Goal: Task Accomplishment & Management: Use online tool/utility

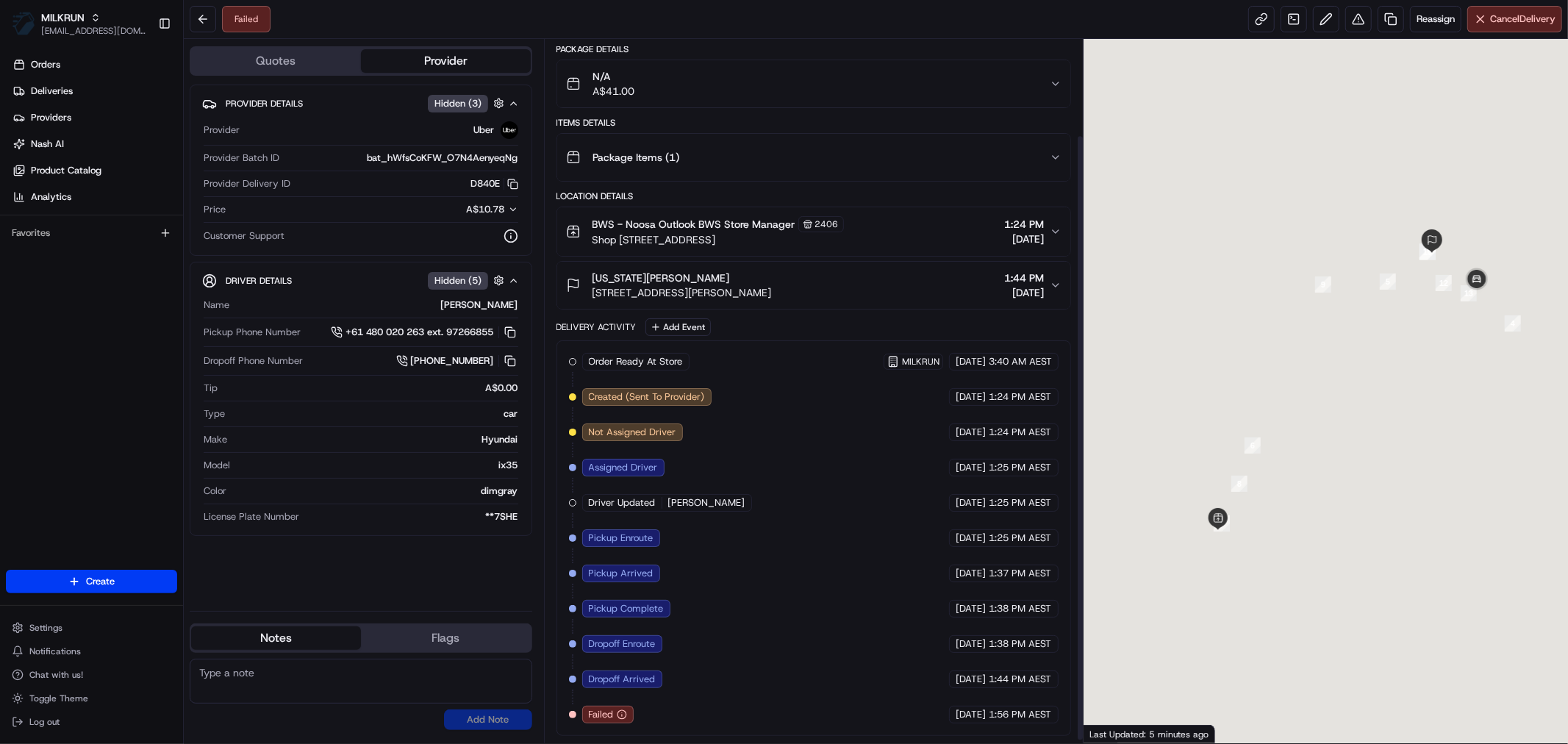
scroll to position [115, 0]
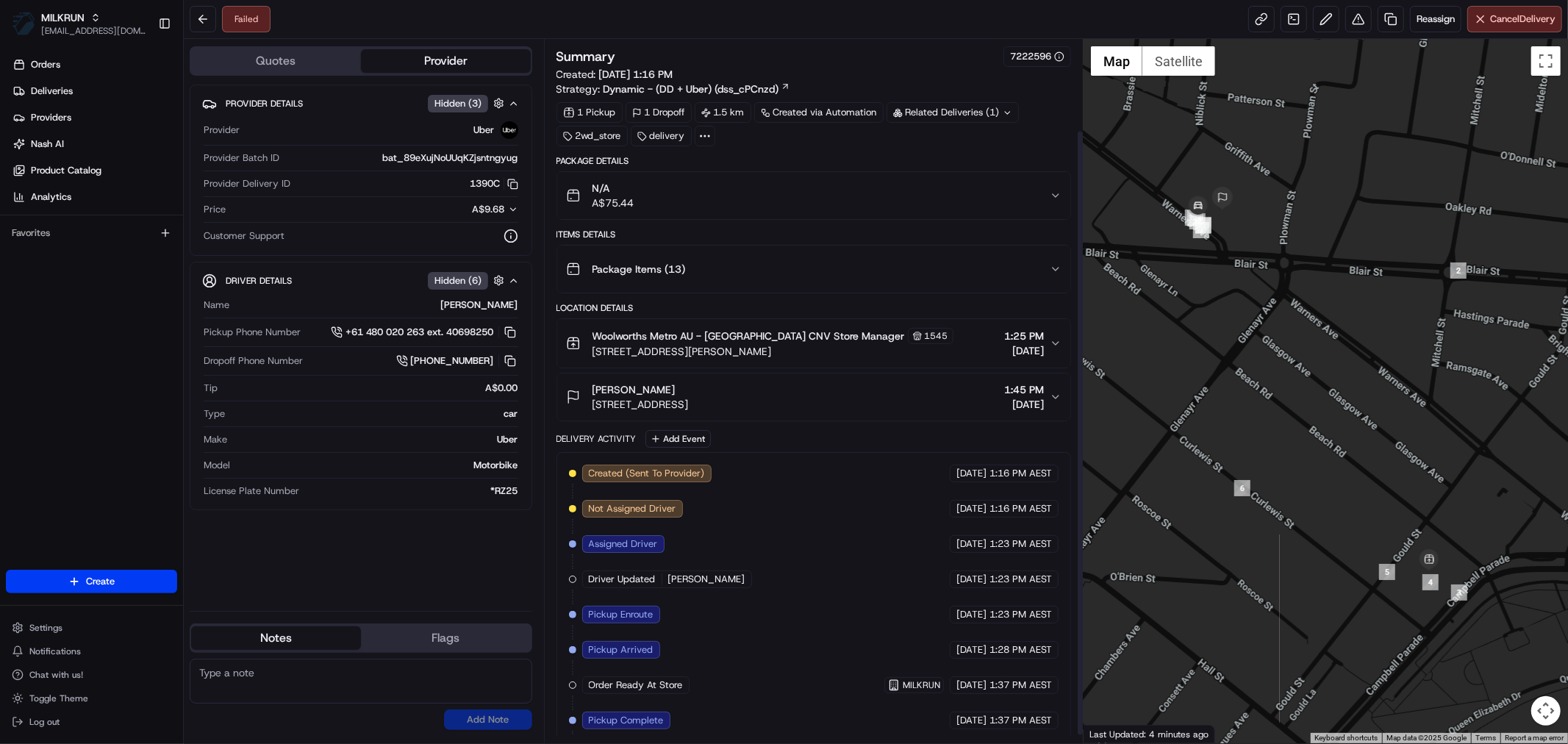
scroll to position [115, 0]
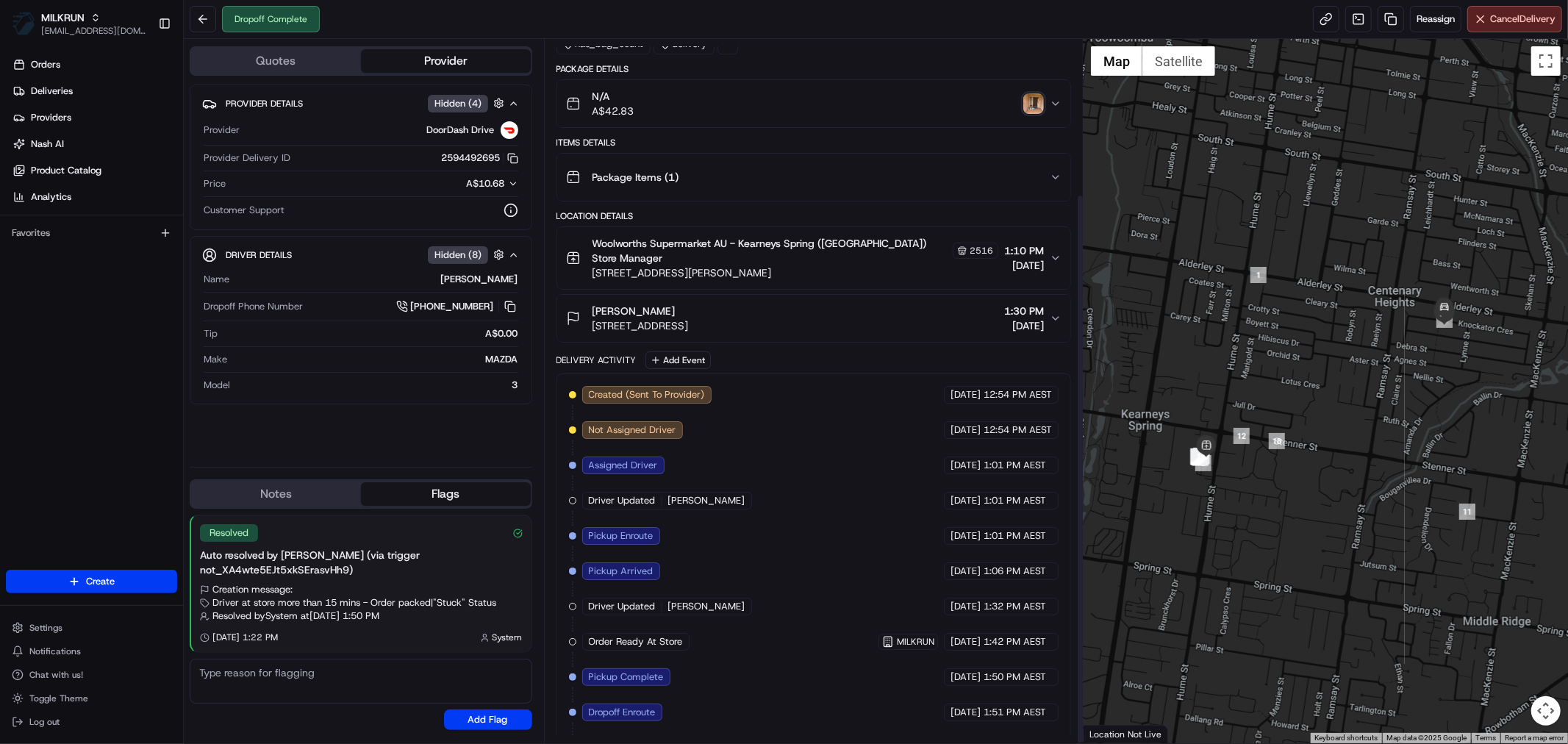
scroll to position [200, 0]
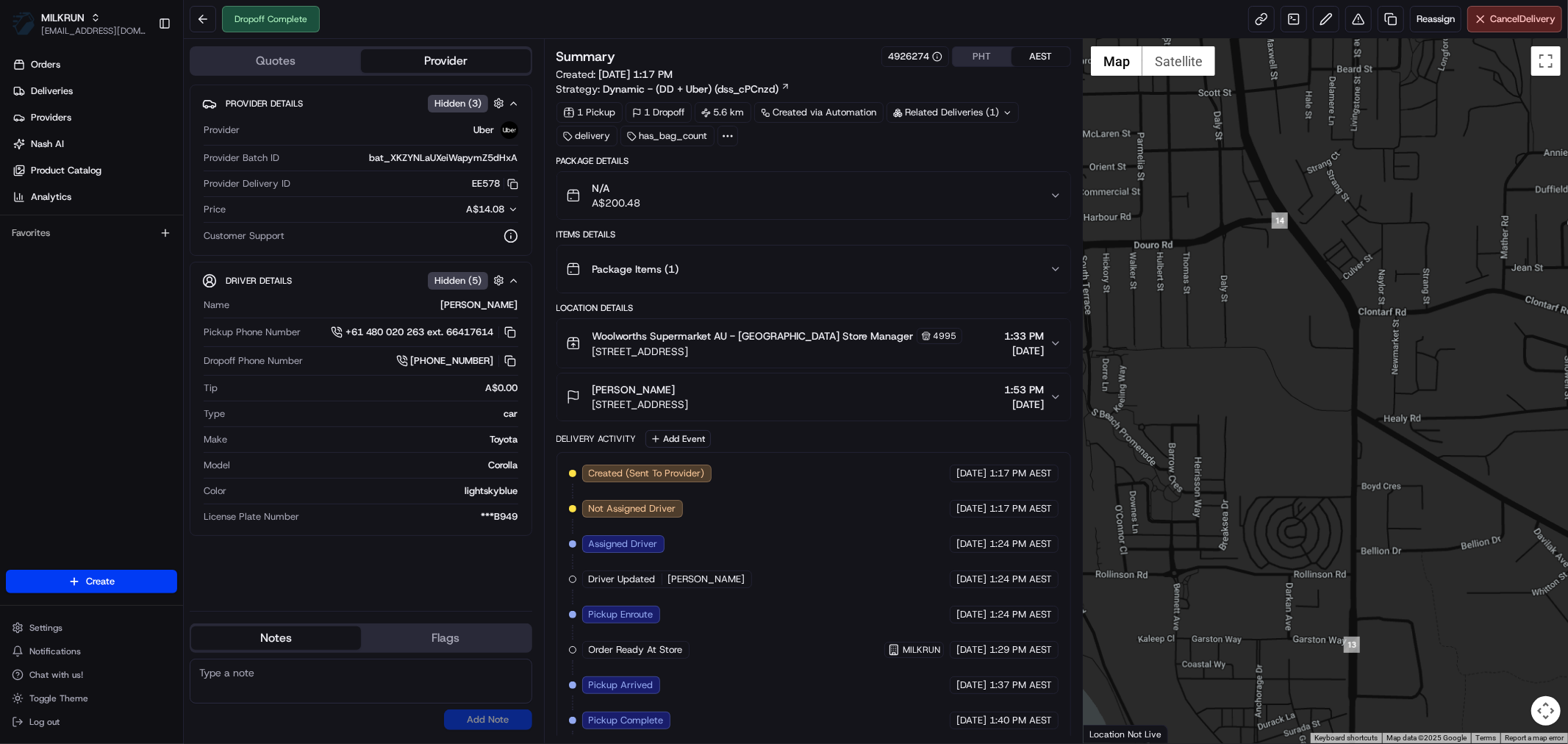
drag, startPoint x: 1335, startPoint y: 244, endPoint x: 1332, endPoint y: 597, distance: 353.0
click at [1332, 619] on div at bounding box center [1326, 391] width 485 height 704
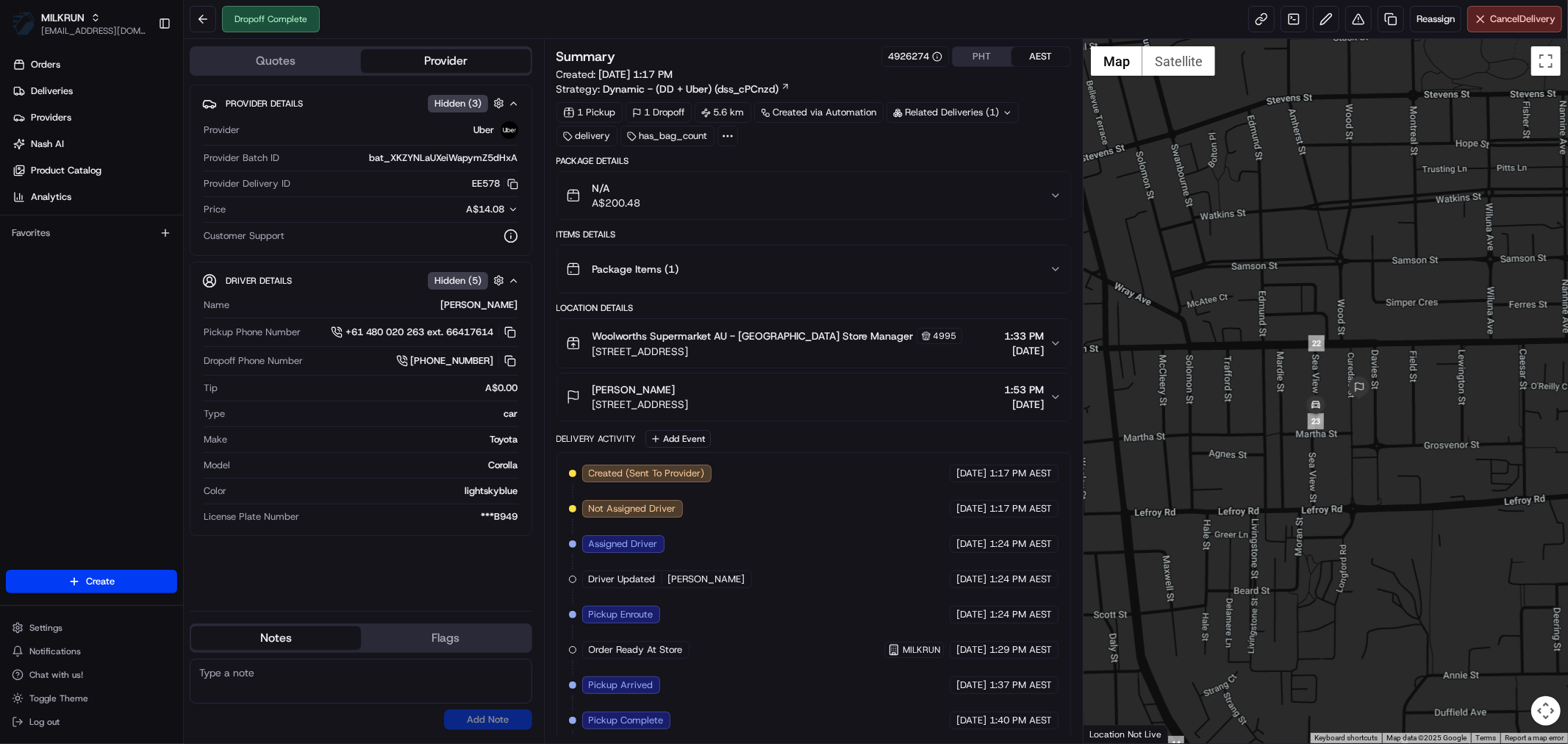
drag, startPoint x: 1416, startPoint y: 436, endPoint x: 1367, endPoint y: 529, distance: 105.1
click at [1367, 529] on div at bounding box center [1326, 391] width 485 height 704
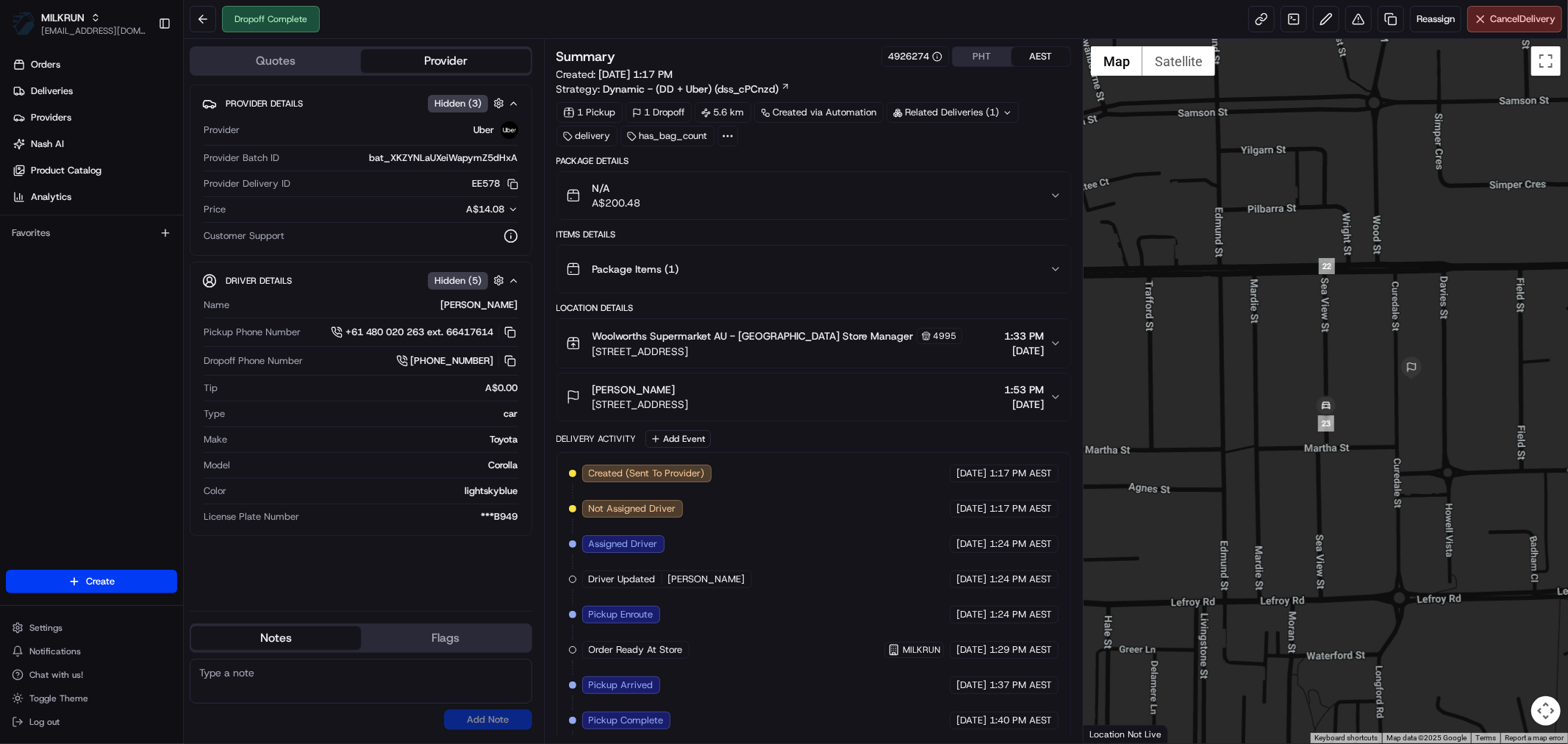
drag, startPoint x: 1430, startPoint y: 421, endPoint x: 1386, endPoint y: 483, distance: 76.0
click at [1386, 483] on div at bounding box center [1326, 391] width 485 height 704
click at [1351, 21] on button at bounding box center [1359, 19] width 27 height 27
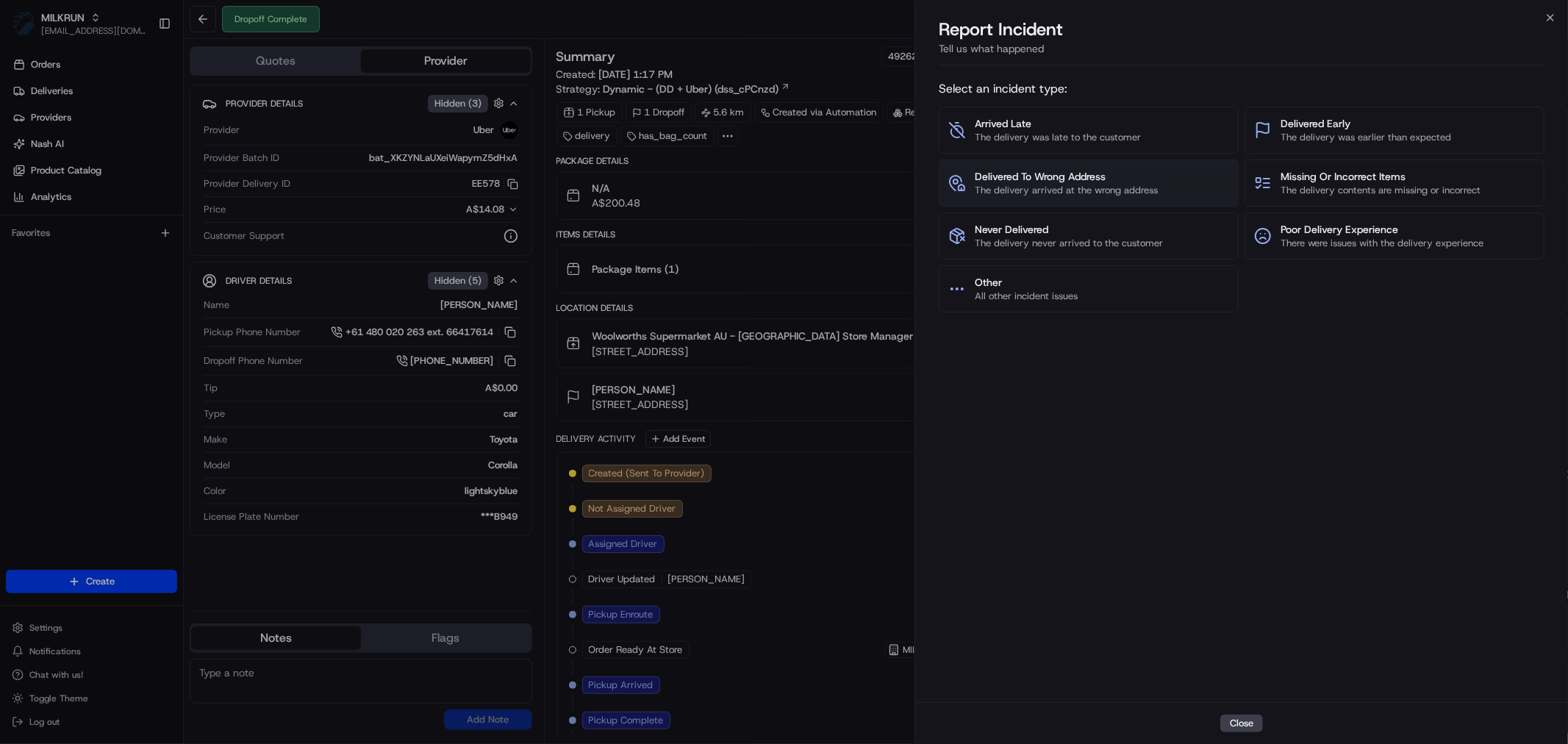
click at [1057, 192] on span "The delivery arrived at the wrong address" at bounding box center [1067, 190] width 183 height 13
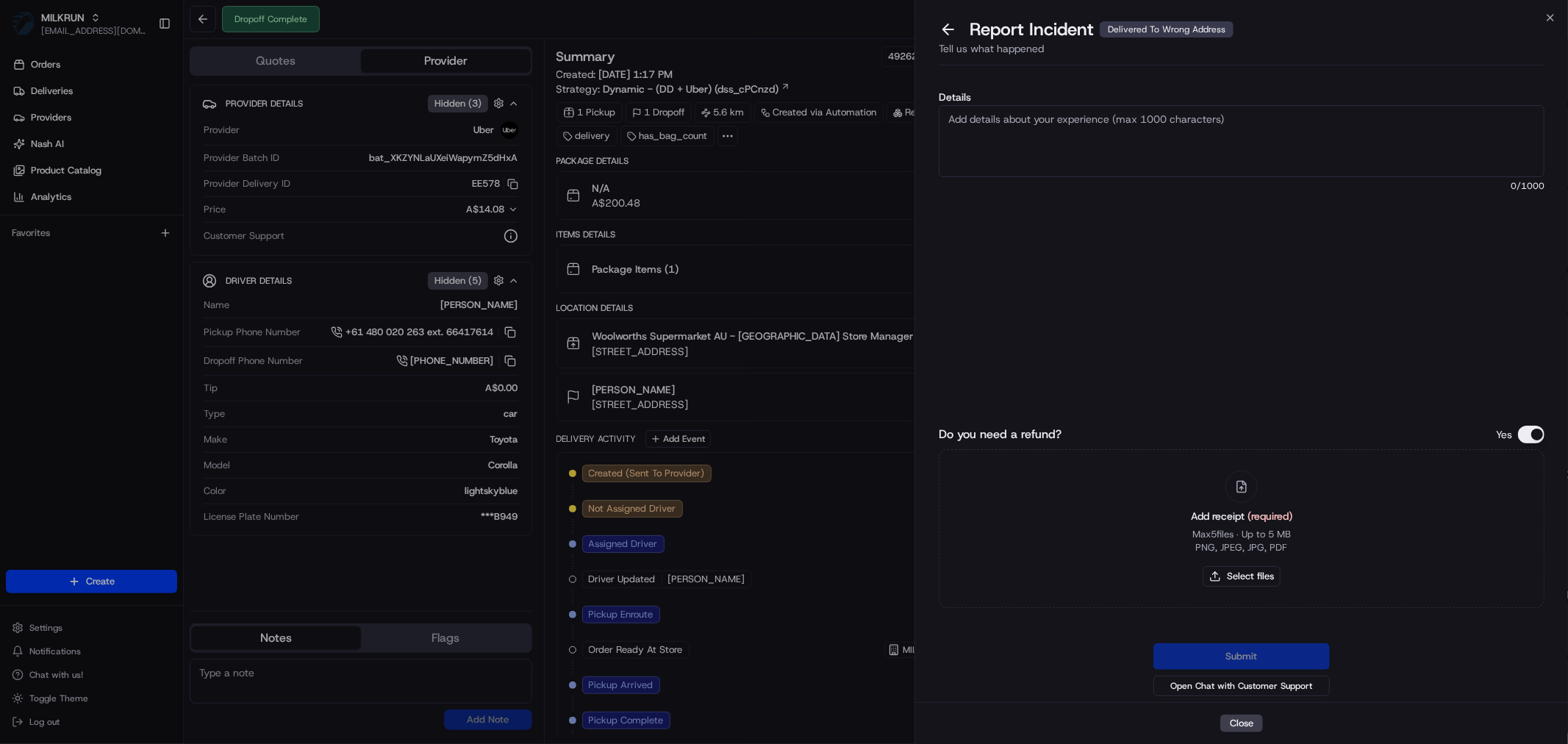
click at [1042, 130] on textarea "Details" at bounding box center [1241, 141] width 606 height 72
type textarea "Wrong address"
click at [1252, 575] on button "Select files" at bounding box center [1242, 576] width 78 height 21
type input "C:\fakepath\Charne.pdf"
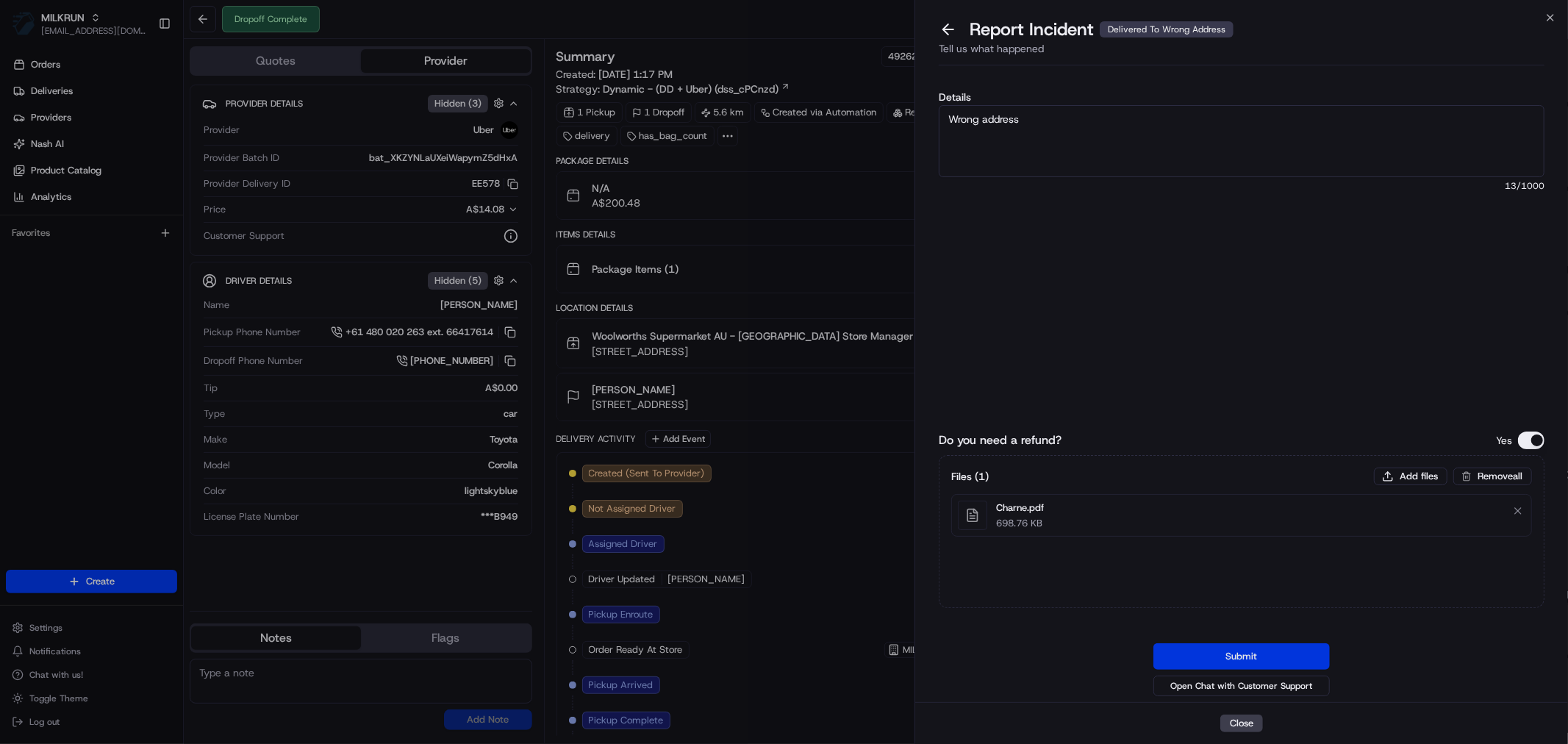
click at [1294, 648] on button "Submit" at bounding box center [1242, 656] width 176 height 27
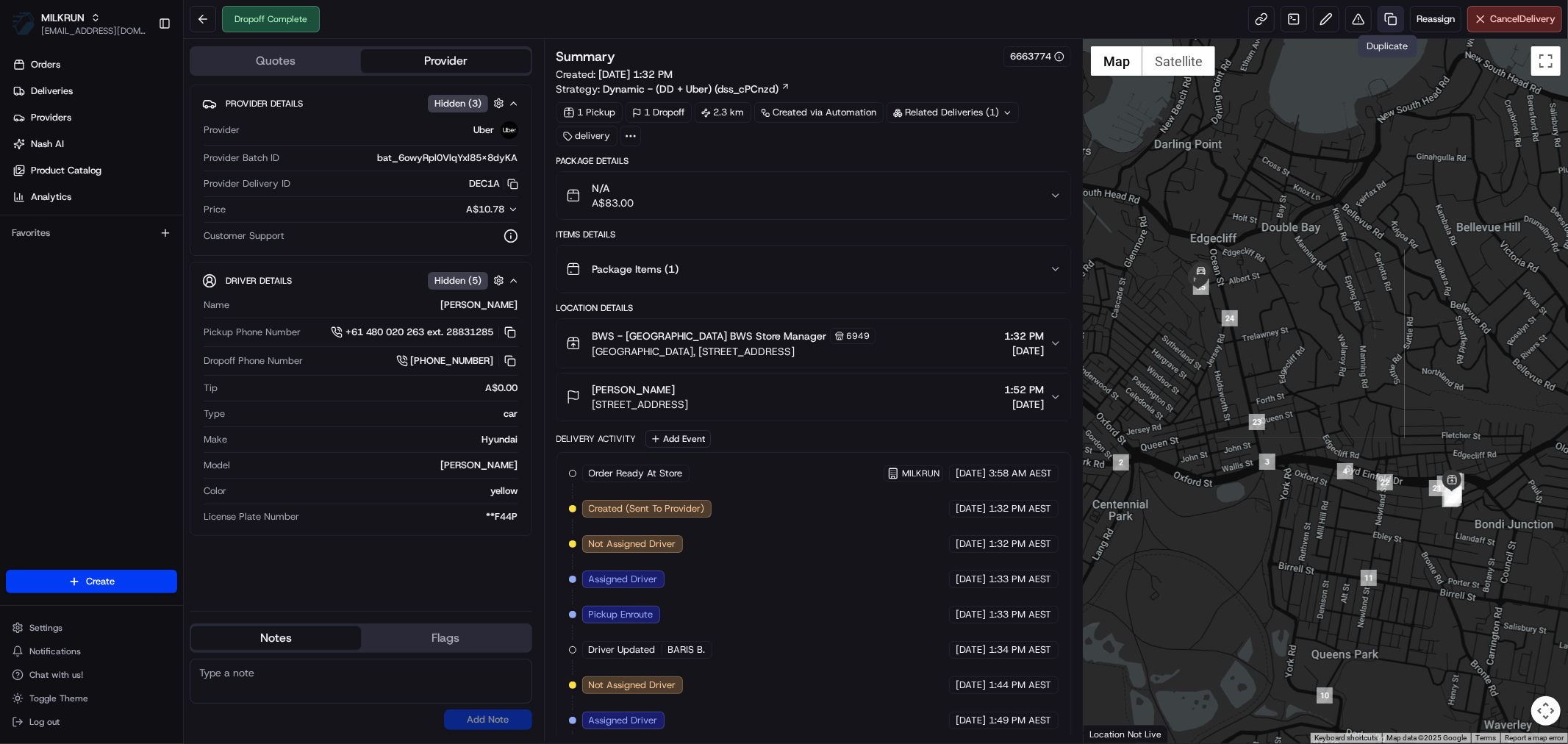
click at [1386, 20] on link at bounding box center [1391, 19] width 27 height 27
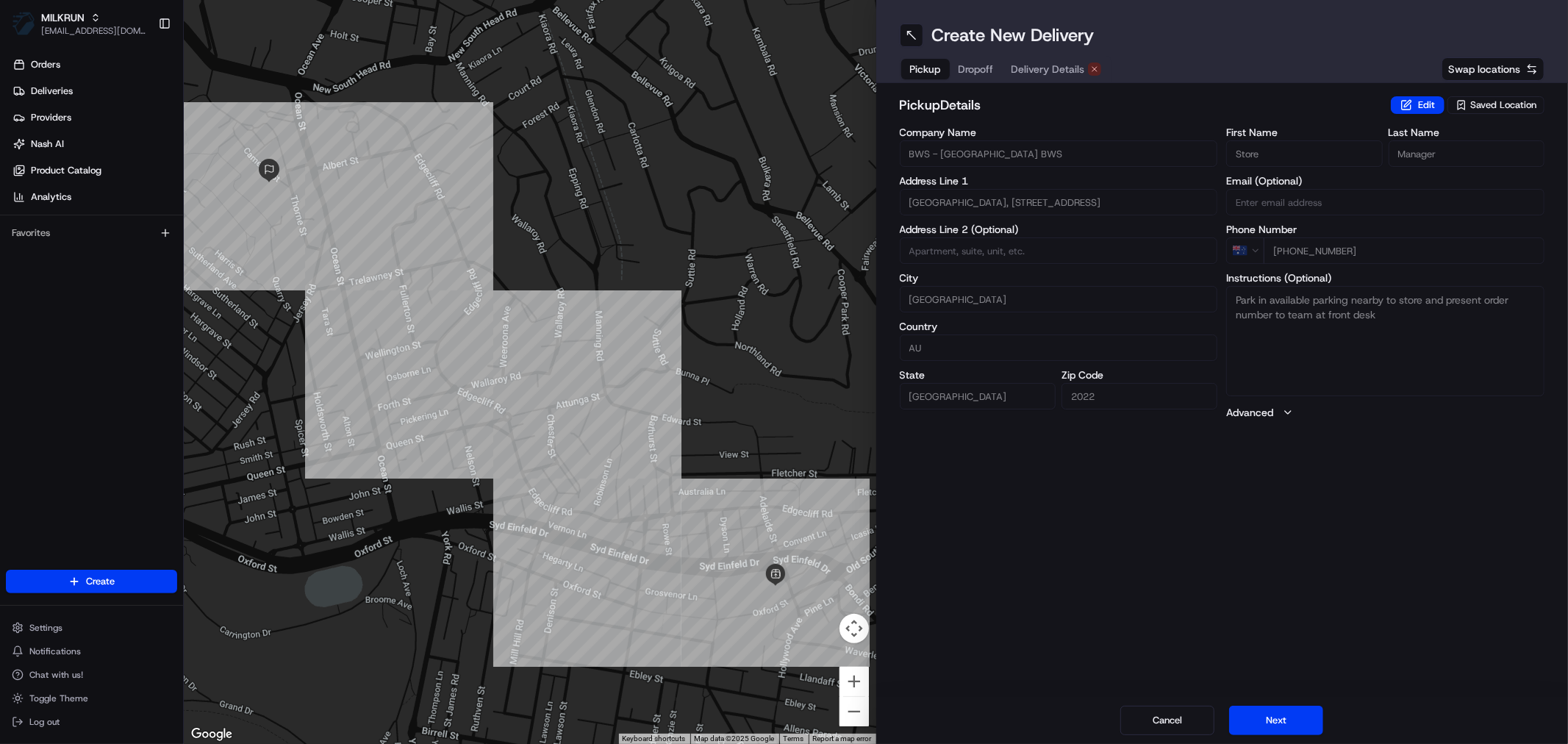
click at [1052, 61] on span "Delivery Details" at bounding box center [1048, 68] width 73 height 15
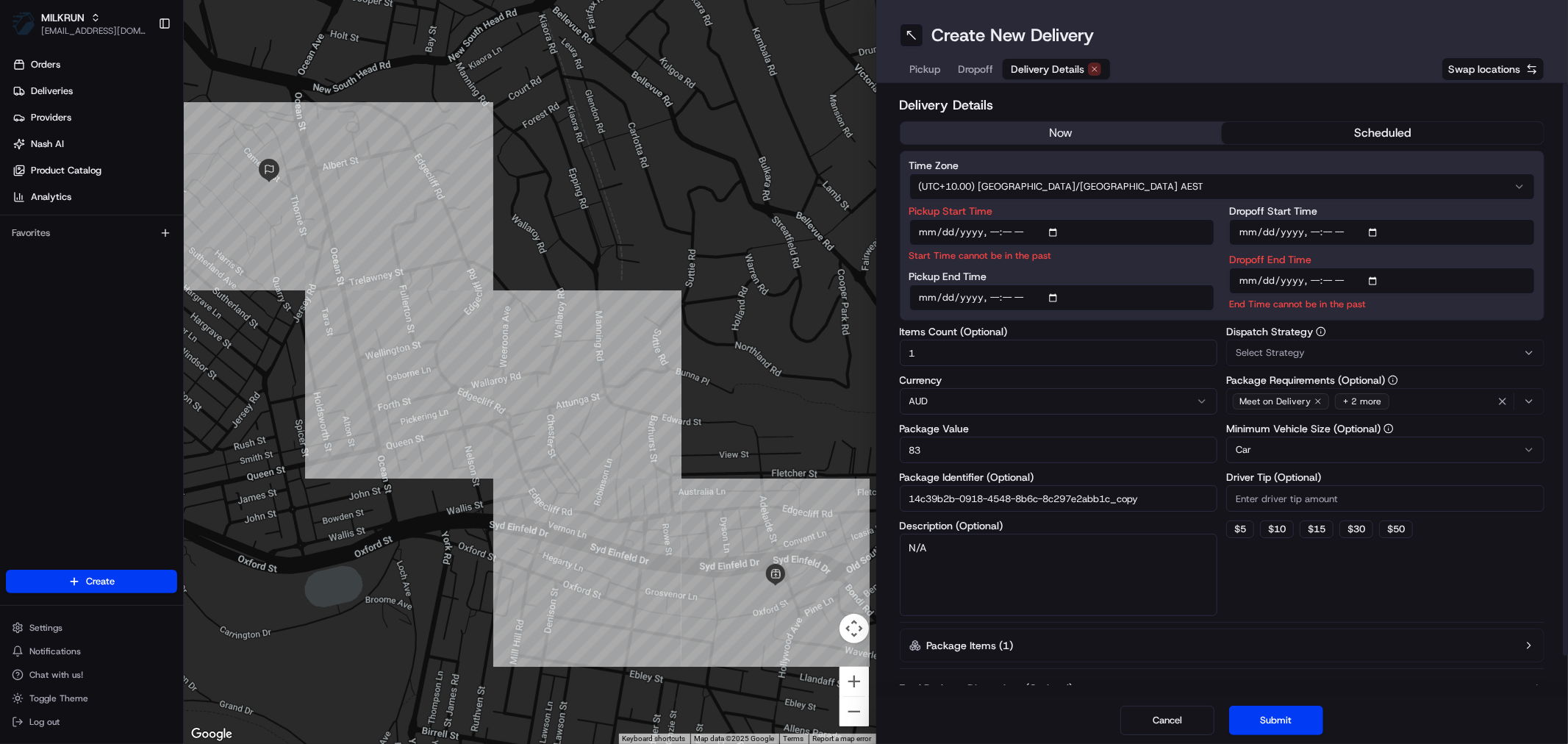
click at [1071, 125] on button "now" at bounding box center [1061, 133] width 322 height 22
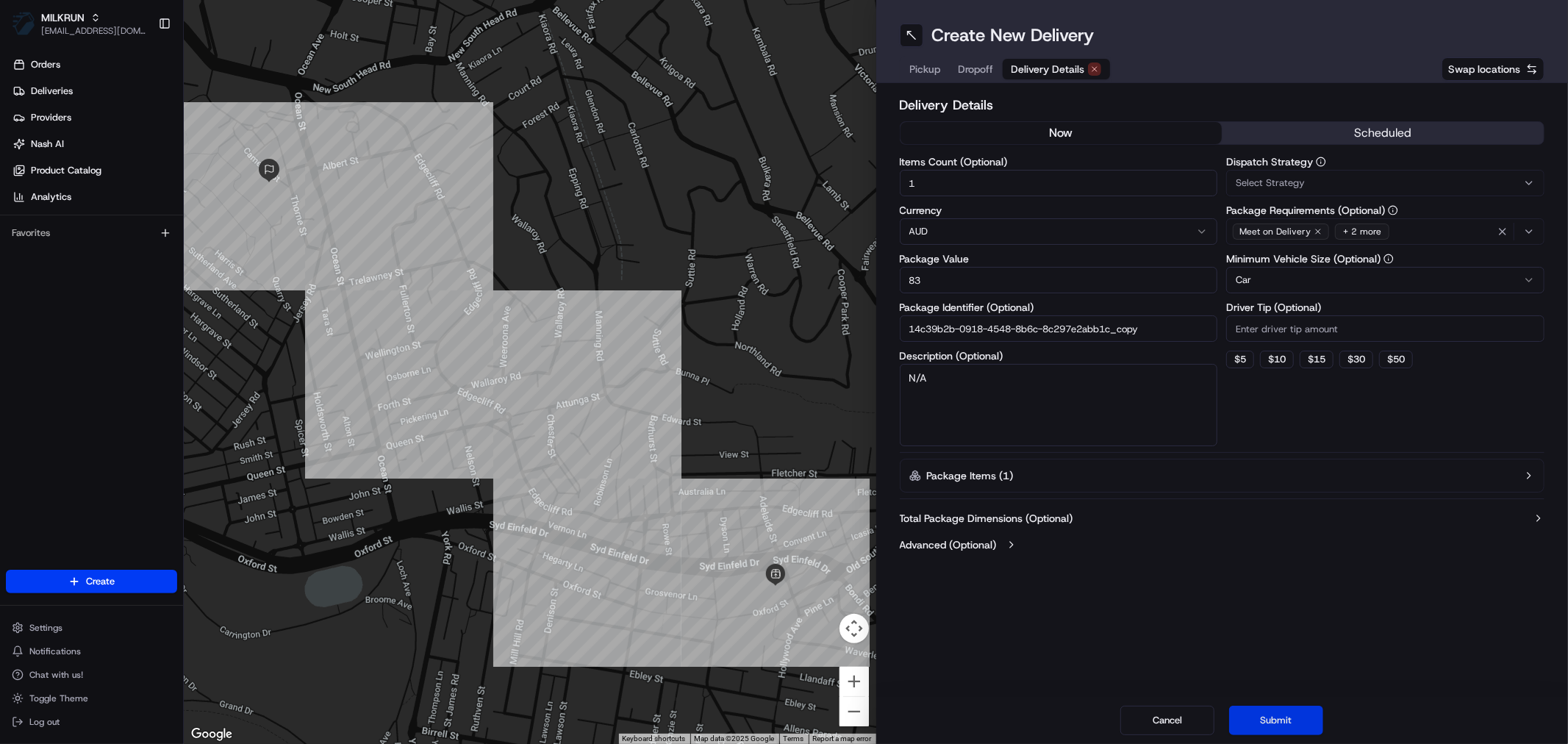
click at [1283, 721] on button "Submit" at bounding box center [1276, 721] width 94 height 29
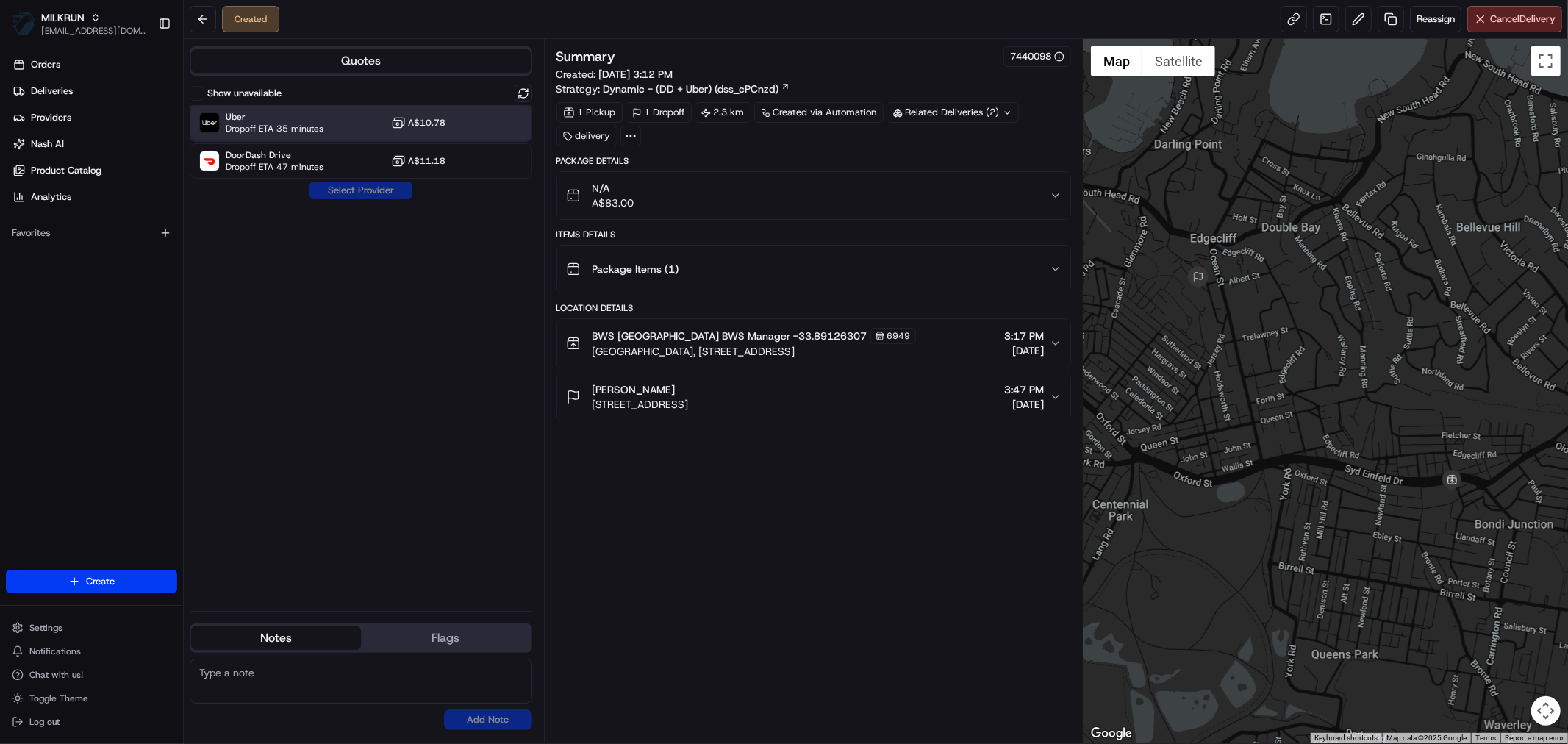
click at [323, 121] on div "Uber Dropoff ETA 35 minutes A$10.78" at bounding box center [360, 123] width 342 height 35
click at [360, 186] on button "Assign Provider" at bounding box center [360, 190] width 105 height 17
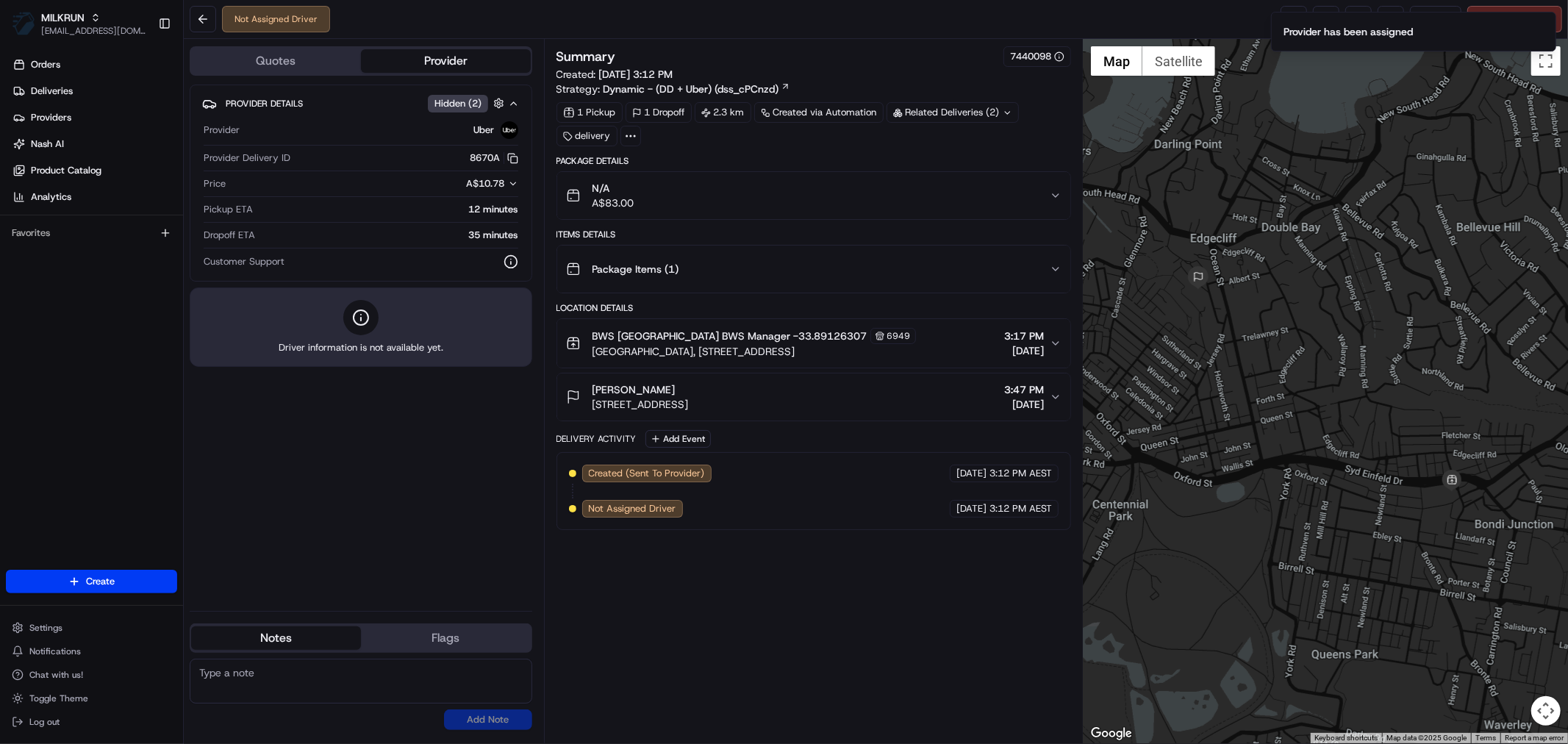
click at [1557, 15] on ol "Provider has been assigned" at bounding box center [1413, 31] width 309 height 63
click at [1558, 12] on ol "Provider has been assigned" at bounding box center [1413, 31] width 309 height 63
click at [1546, 22] on icon "Notifications (F8)" at bounding box center [1544, 24] width 6 height 6
click at [1545, 18] on span "Cancel Delivery" at bounding box center [1523, 18] width 66 height 13
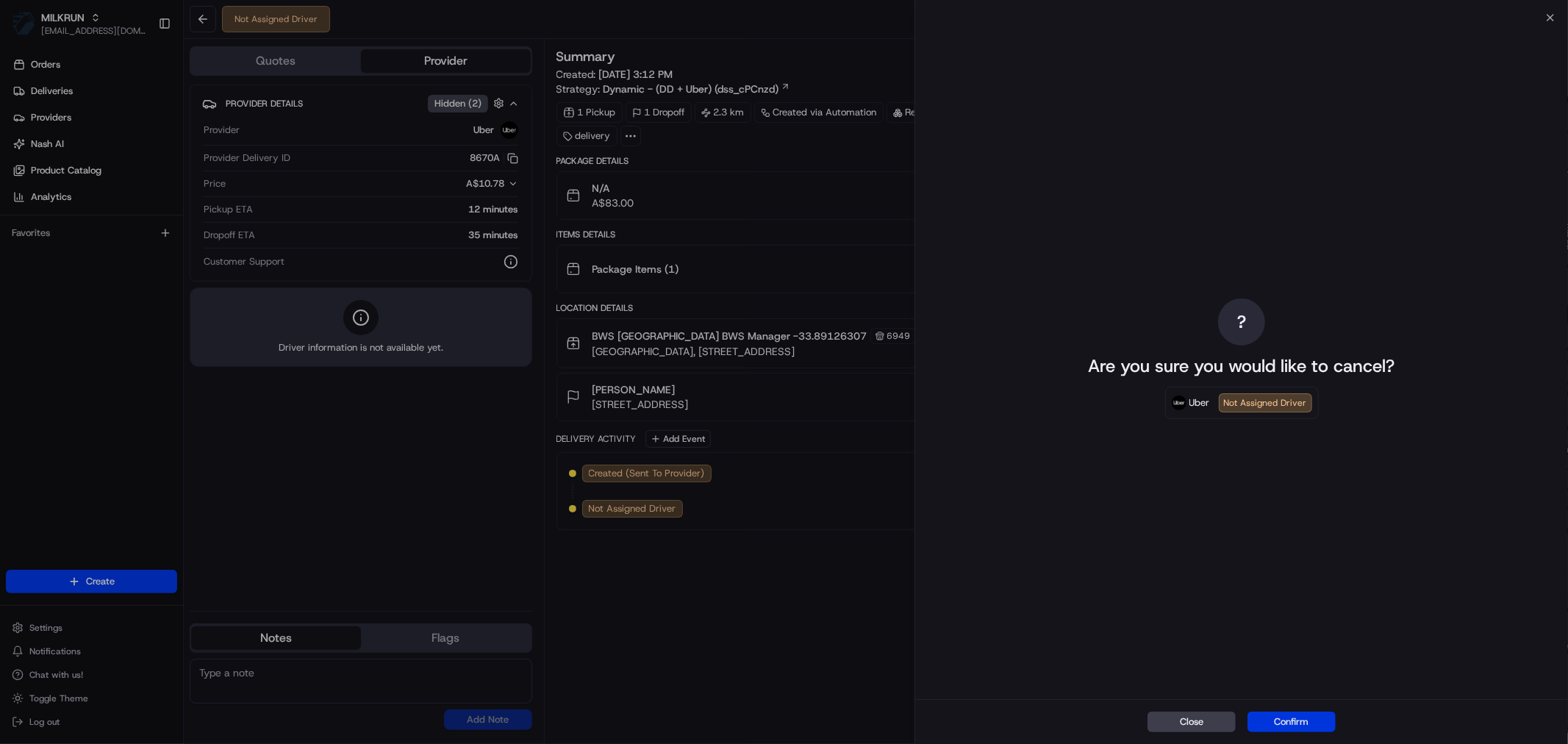
click at [1270, 721] on button "Confirm" at bounding box center [1292, 722] width 88 height 21
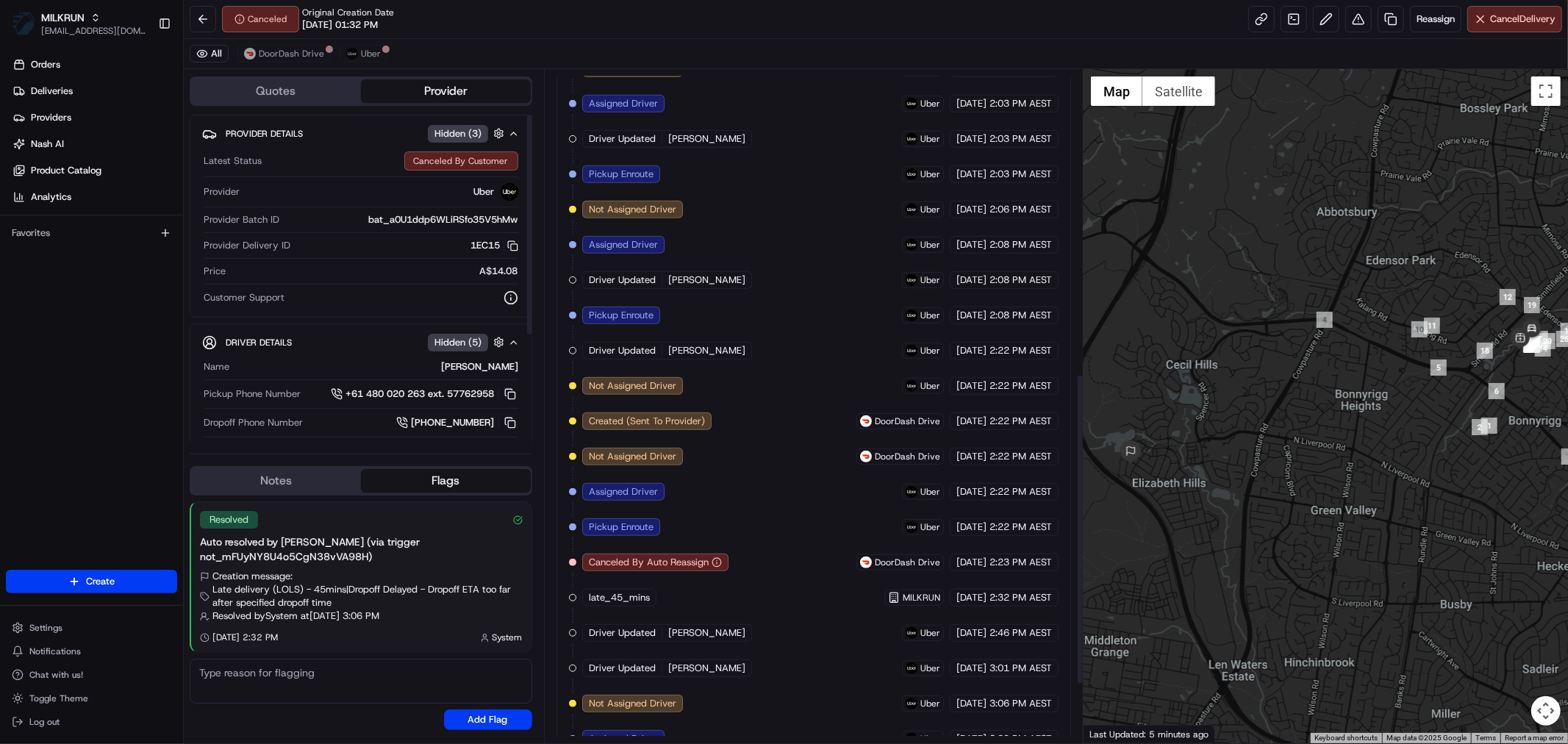
scroll to position [782, 0]
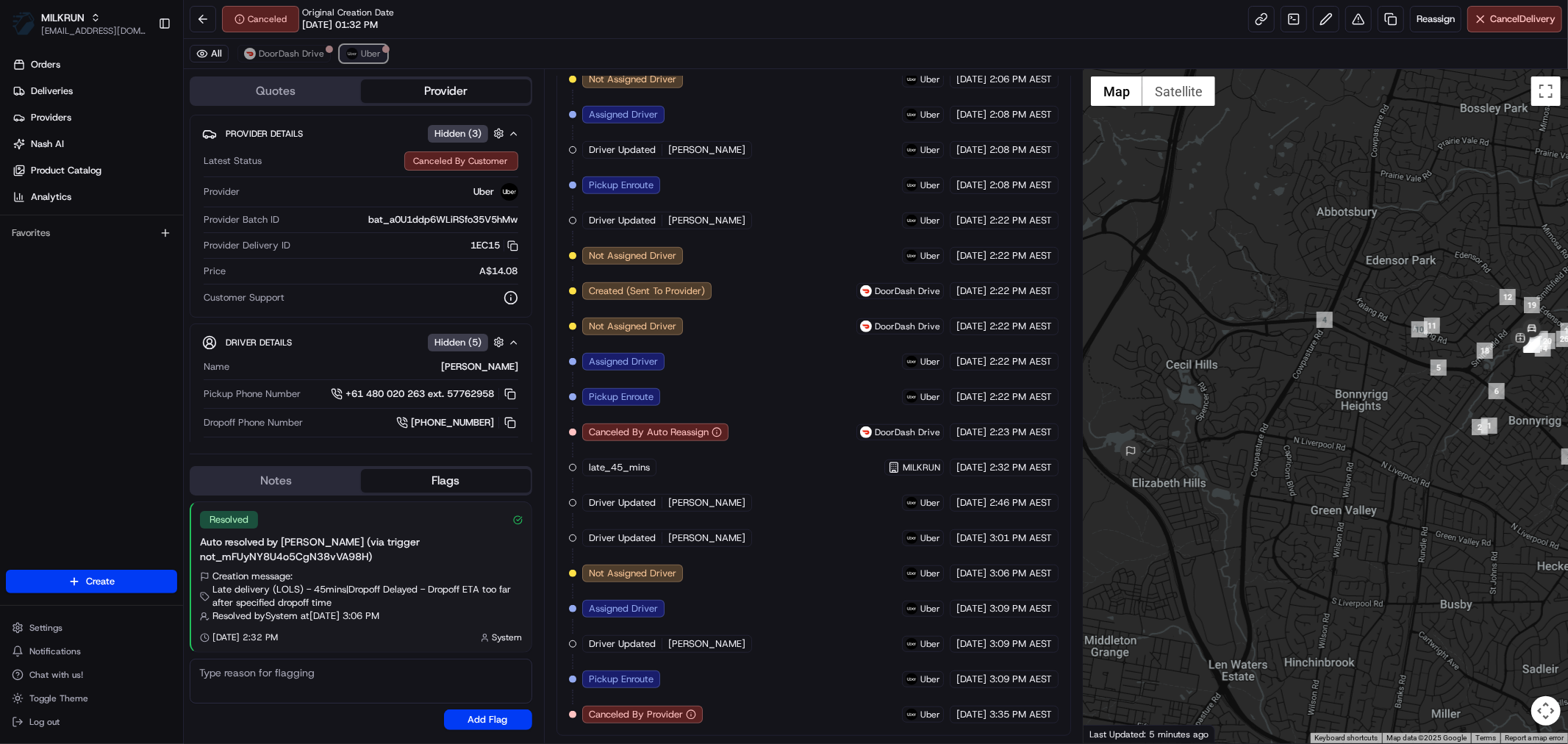
click at [355, 48] on button "Uber" at bounding box center [363, 54] width 48 height 17
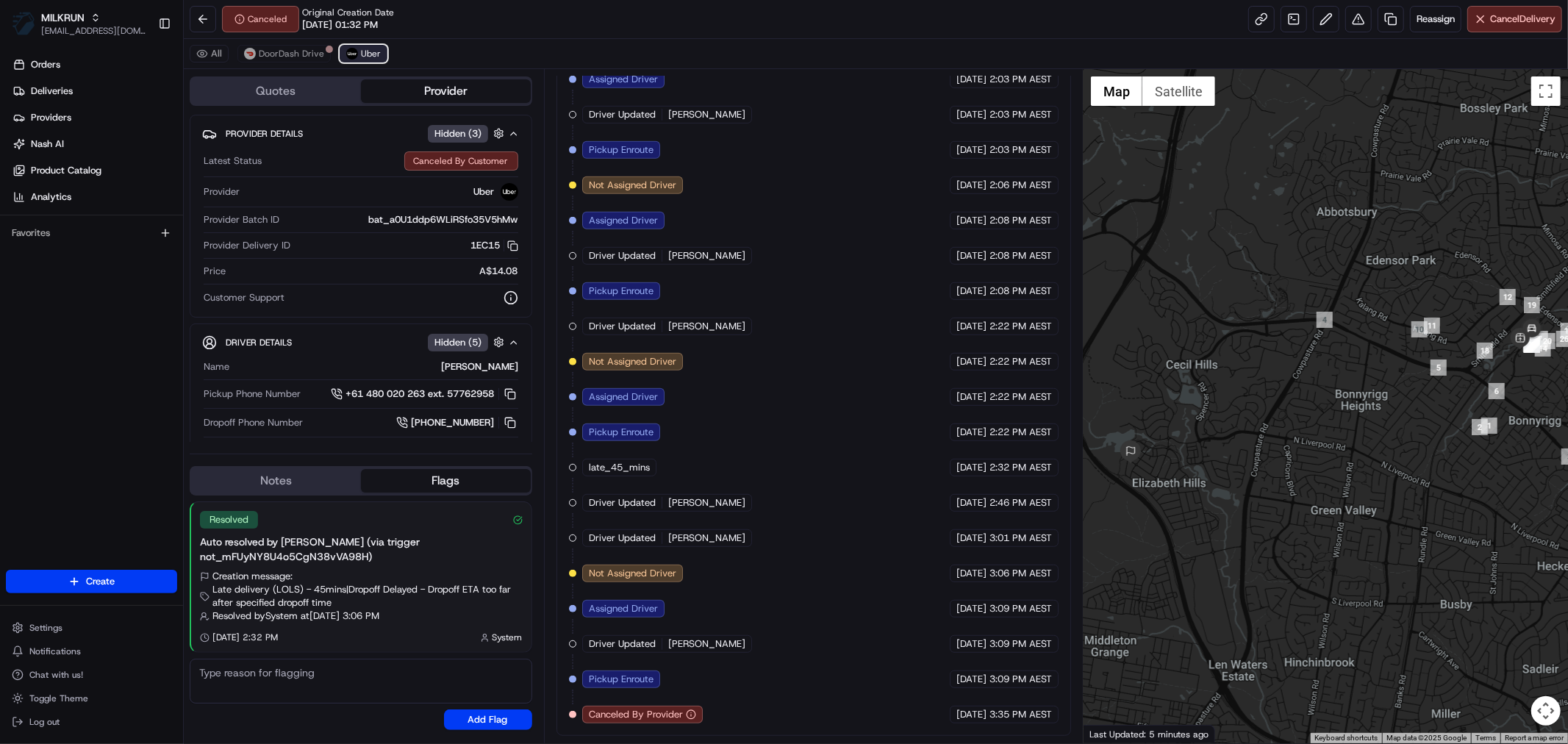
scroll to position [677, 0]
click at [276, 48] on span "DoorDash Drive" at bounding box center [291, 54] width 66 height 12
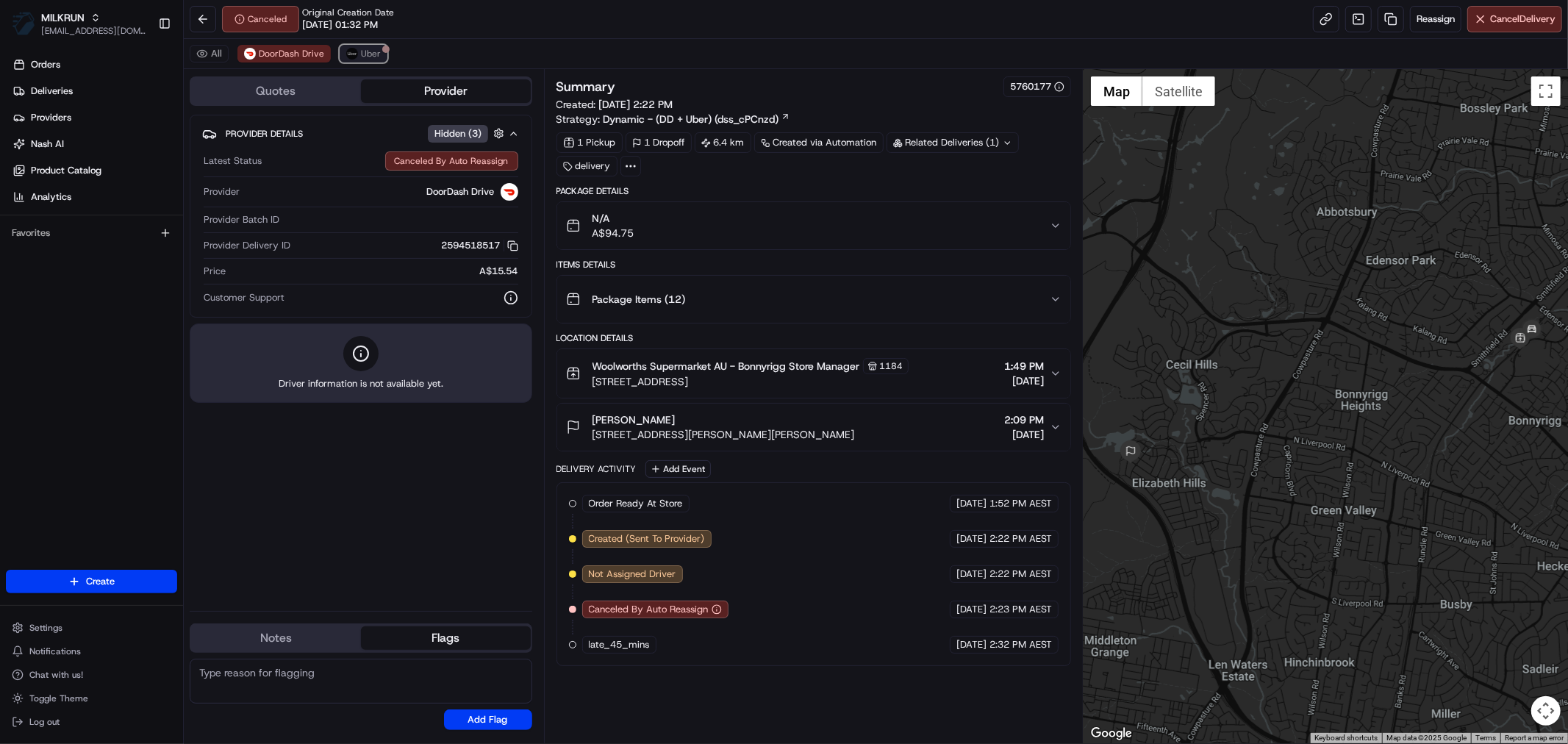
click at [361, 52] on span "Uber" at bounding box center [371, 54] width 20 height 12
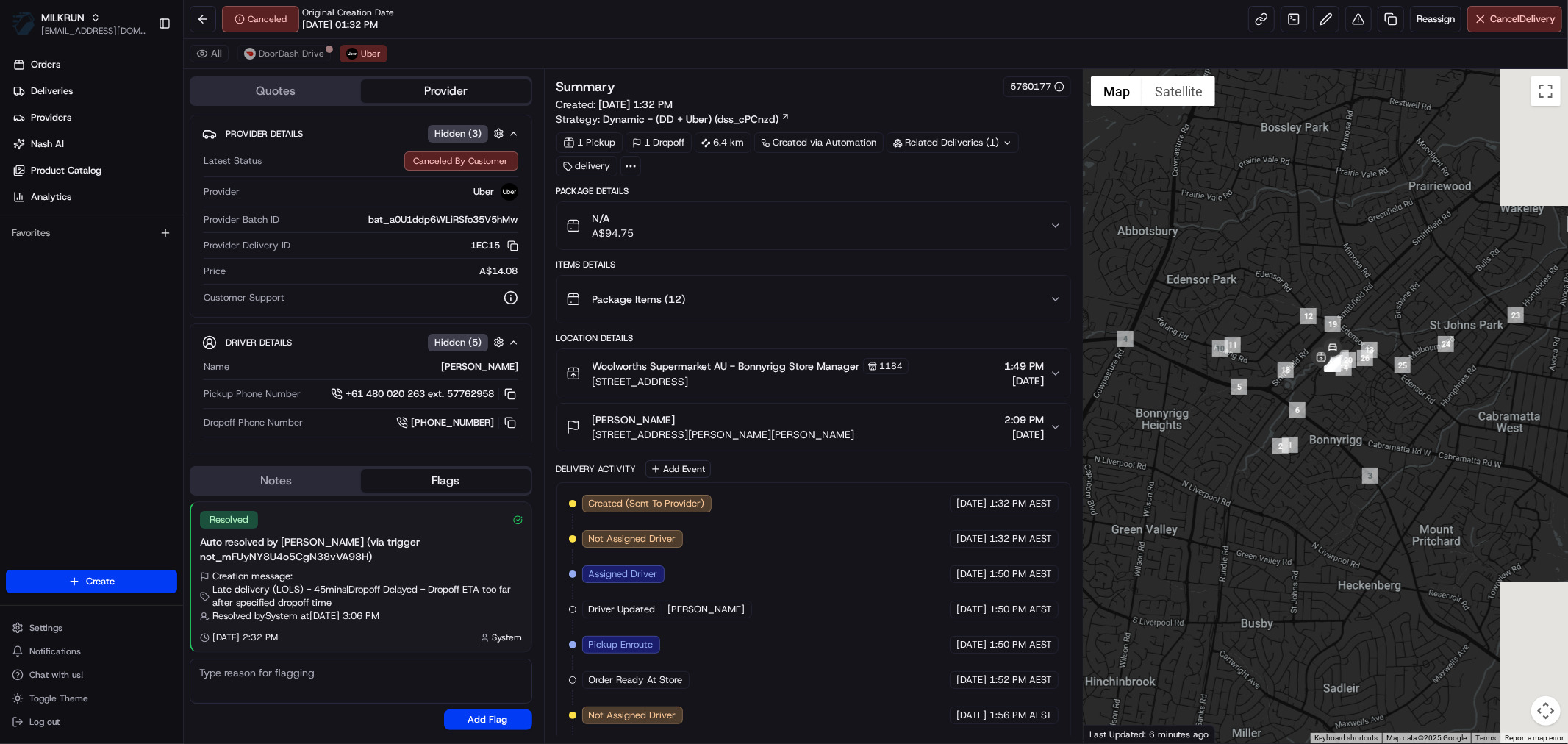
drag, startPoint x: 1425, startPoint y: 480, endPoint x: 1328, endPoint y: 494, distance: 98.0
click at [1328, 494] on div at bounding box center [1326, 406] width 485 height 674
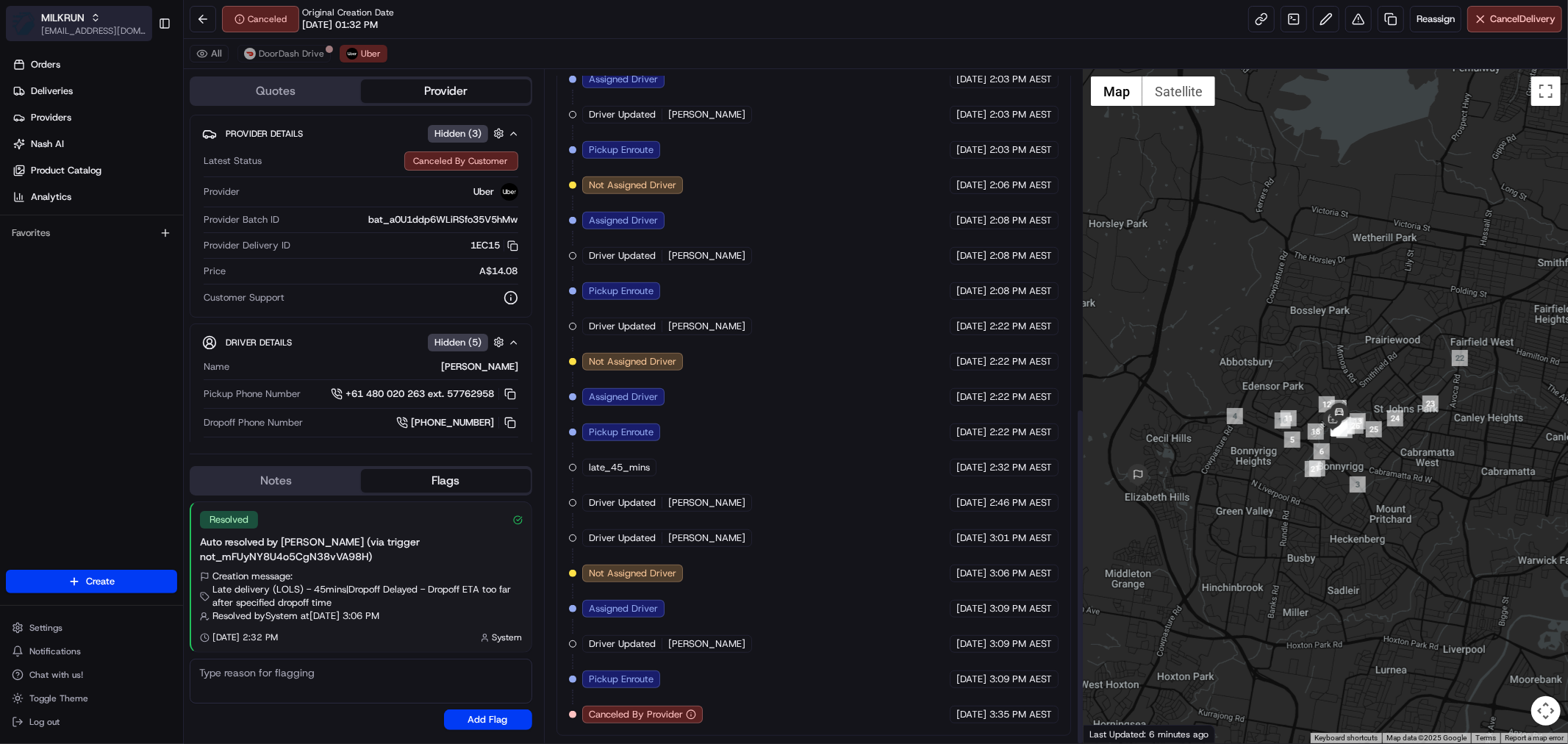
scroll to position [677, 0]
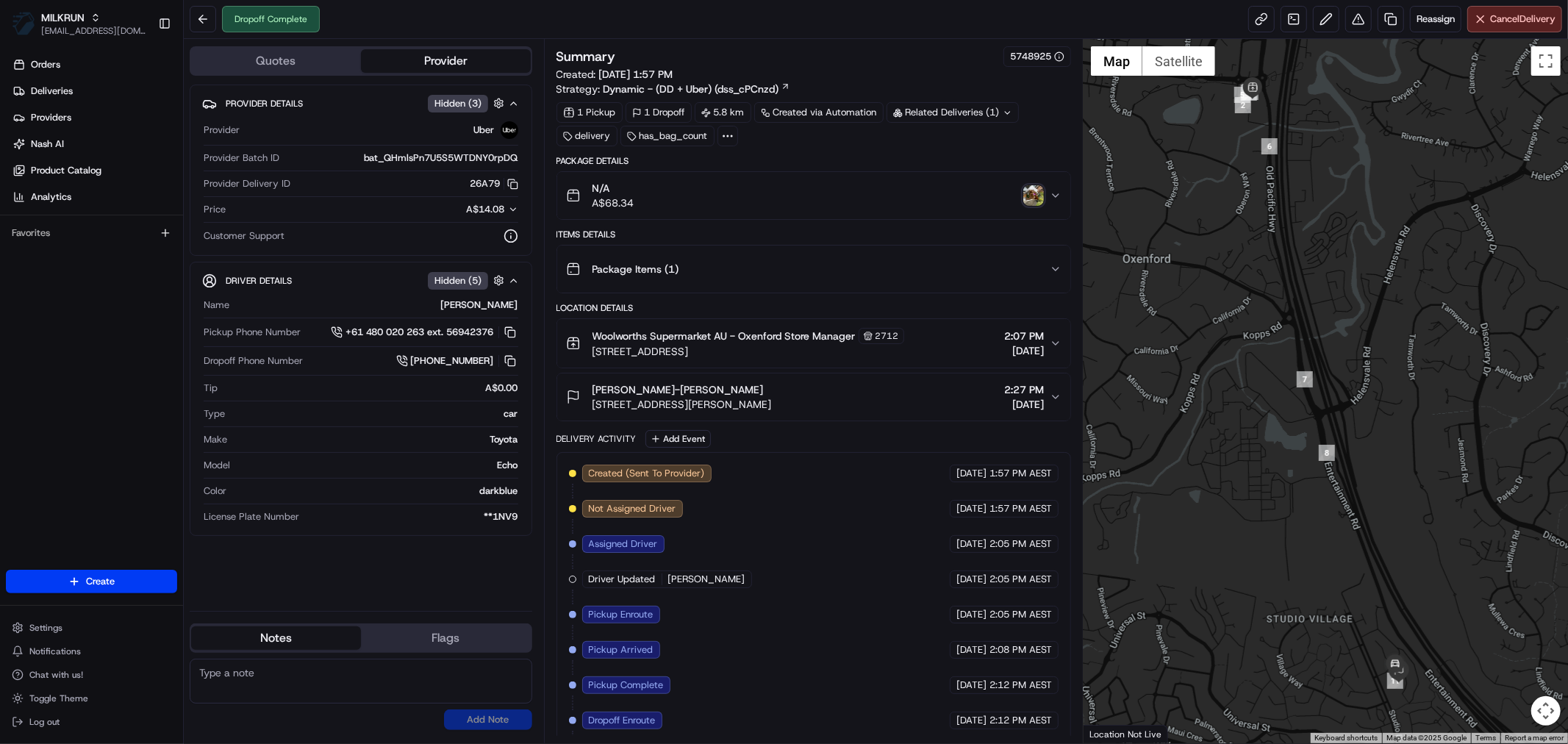
scroll to position [79, 0]
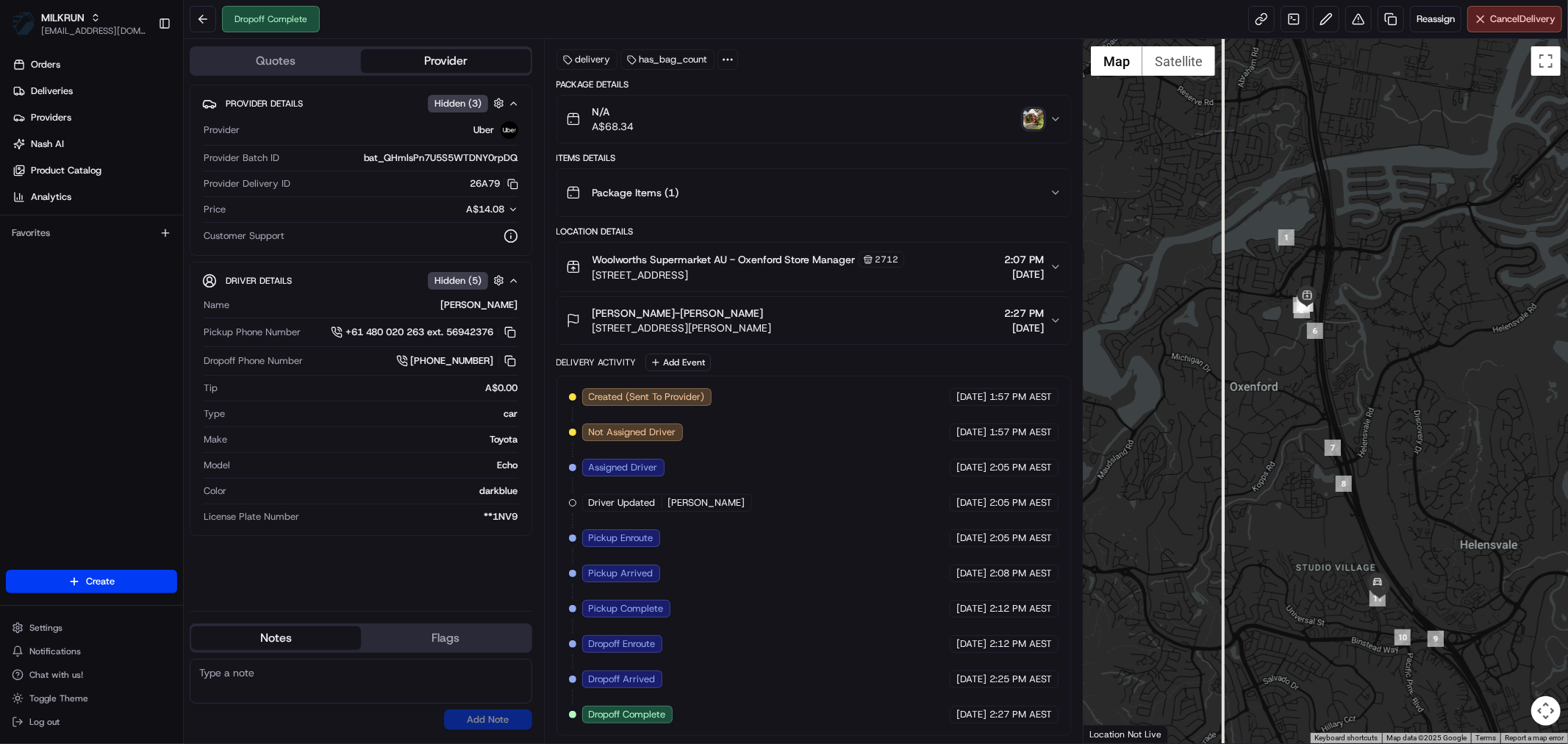
drag, startPoint x: 1319, startPoint y: 360, endPoint x: 1310, endPoint y: 475, distance: 115.4
click at [1310, 475] on div at bounding box center [1326, 391] width 485 height 704
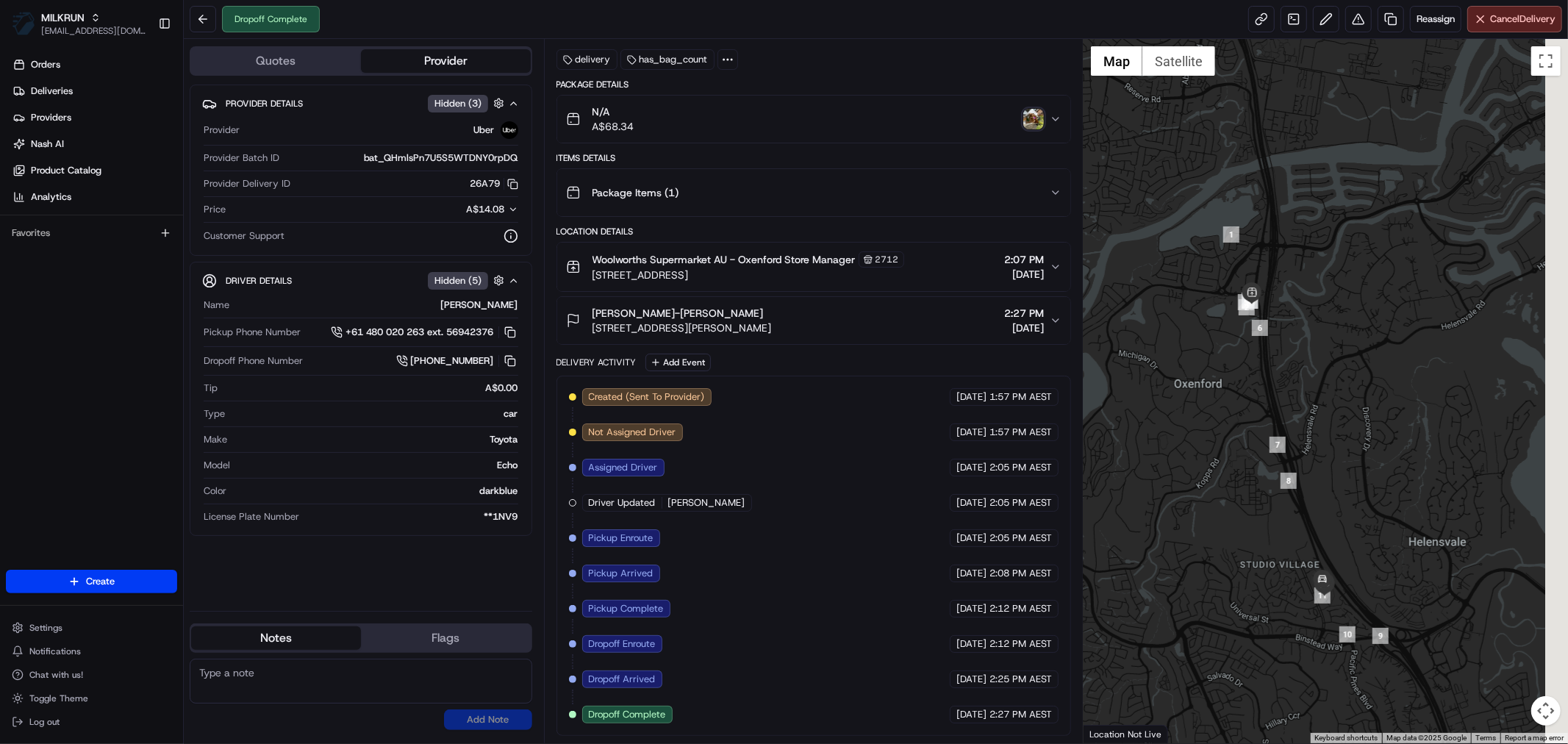
drag, startPoint x: 1312, startPoint y: 634, endPoint x: 1260, endPoint y: 501, distance: 142.8
click at [1260, 501] on div at bounding box center [1326, 391] width 485 height 704
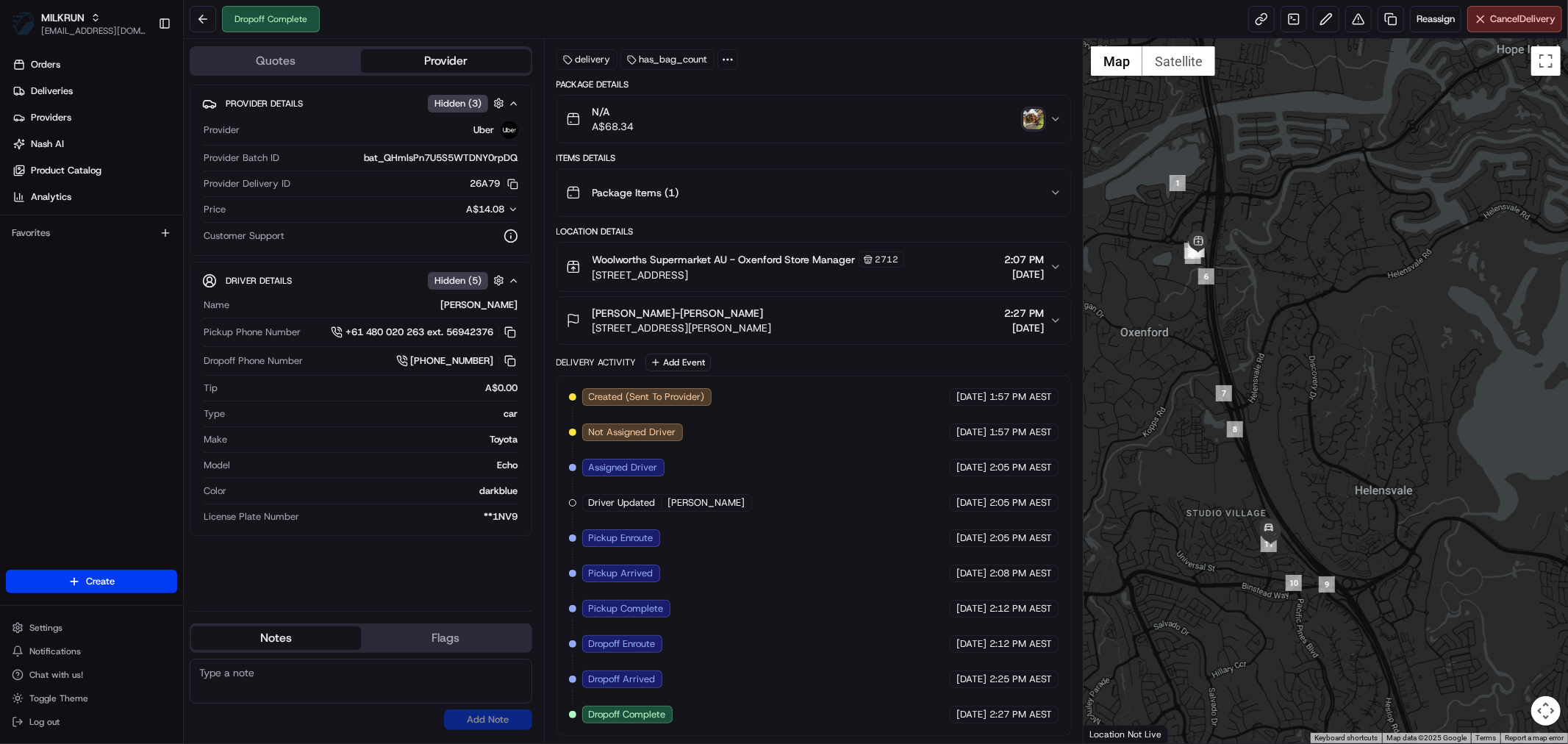
drag, startPoint x: 1208, startPoint y: 414, endPoint x: 1210, endPoint y: 423, distance: 9.2
click at [1210, 423] on div at bounding box center [1326, 391] width 485 height 704
click at [1031, 111] on img "button" at bounding box center [1034, 119] width 21 height 21
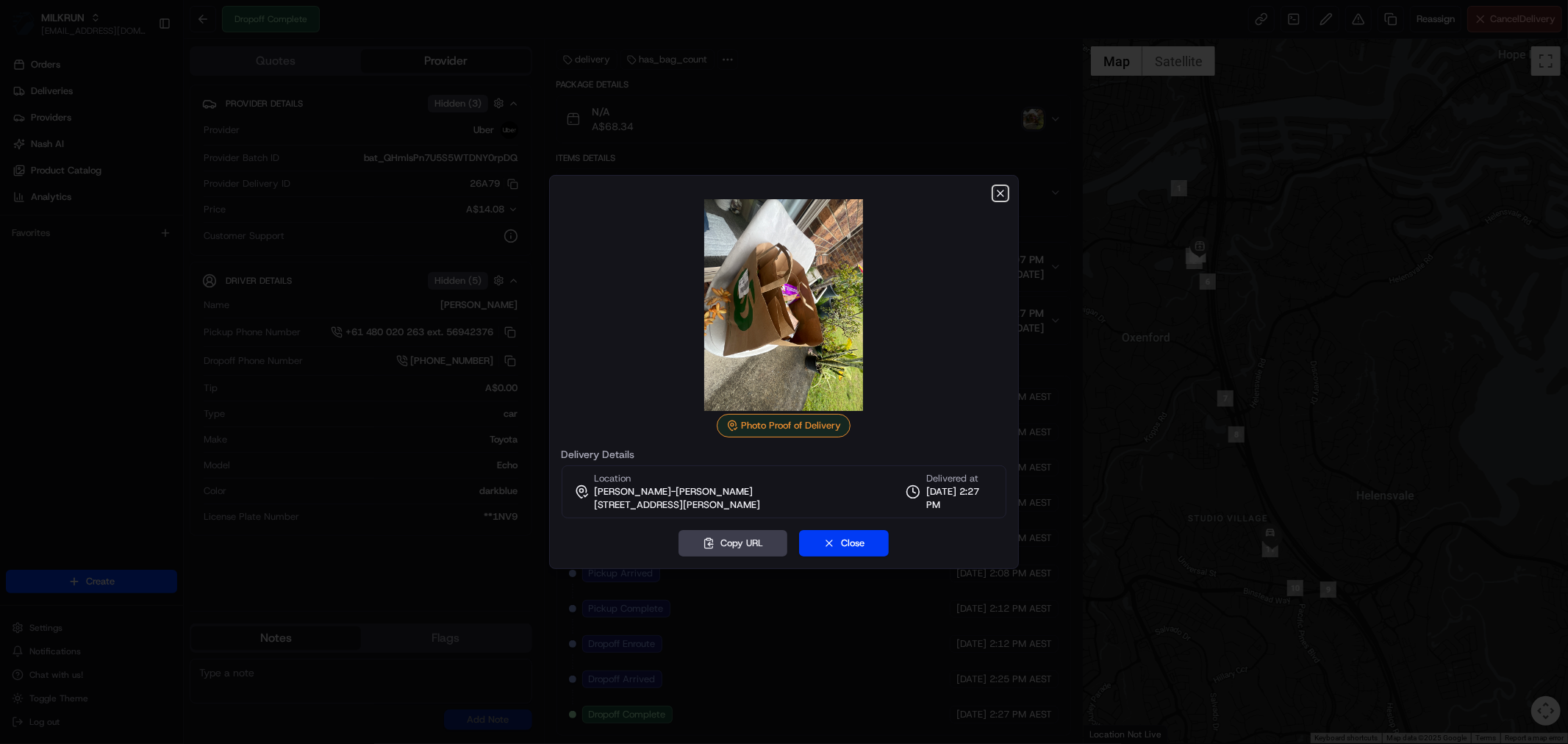
click at [1000, 194] on icon "button" at bounding box center [1001, 194] width 12 height 12
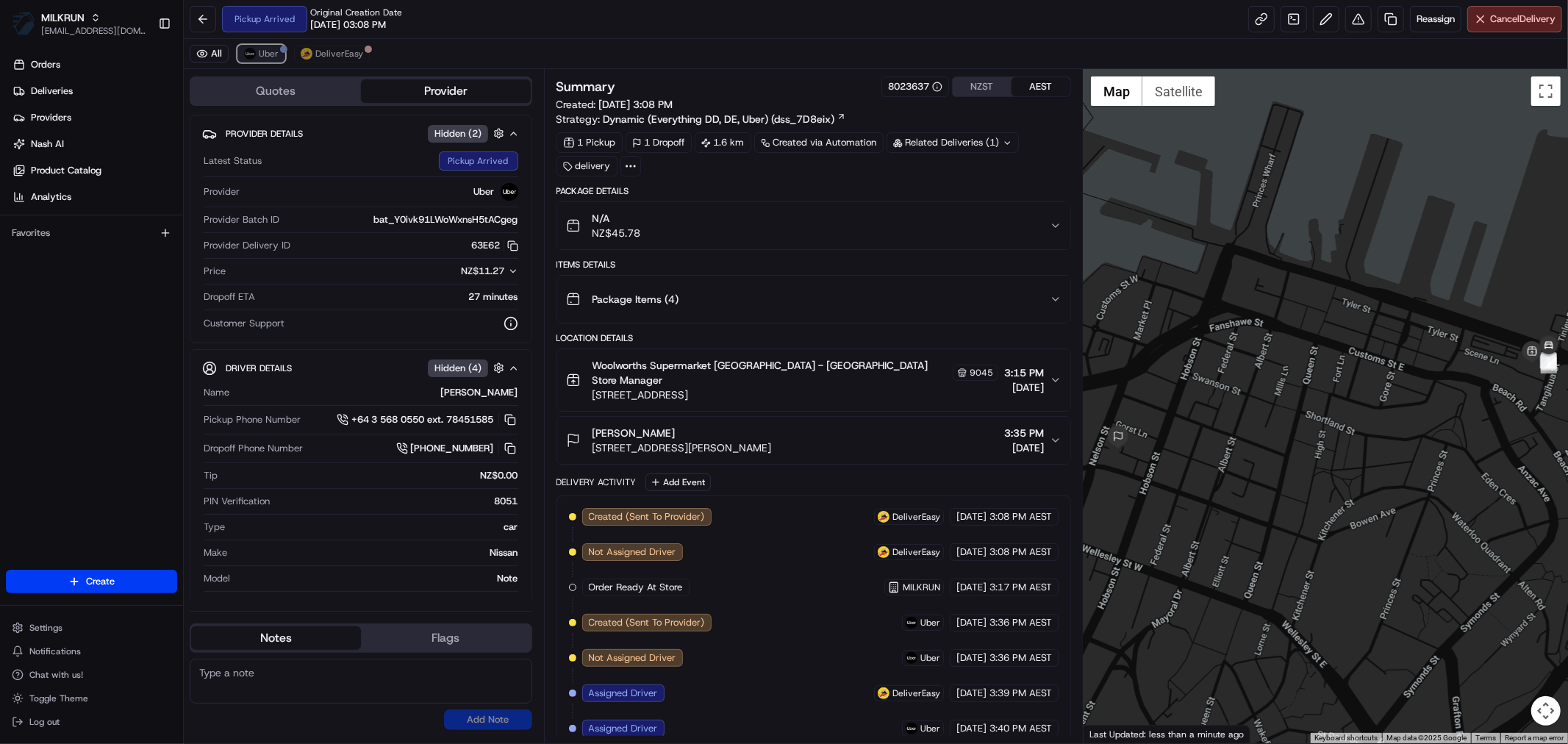
click at [263, 49] on span "Uber" at bounding box center [268, 54] width 20 height 12
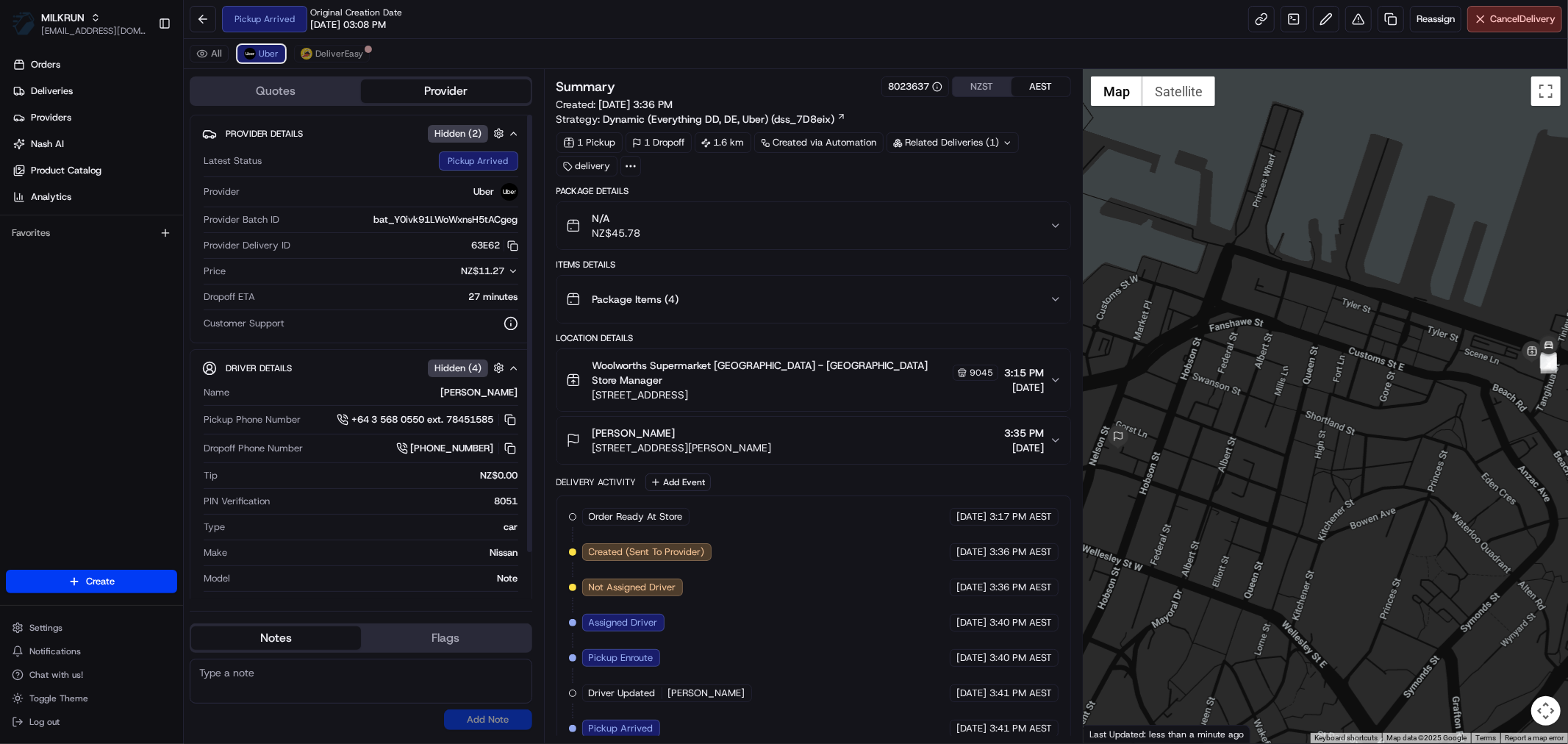
scroll to position [3, 0]
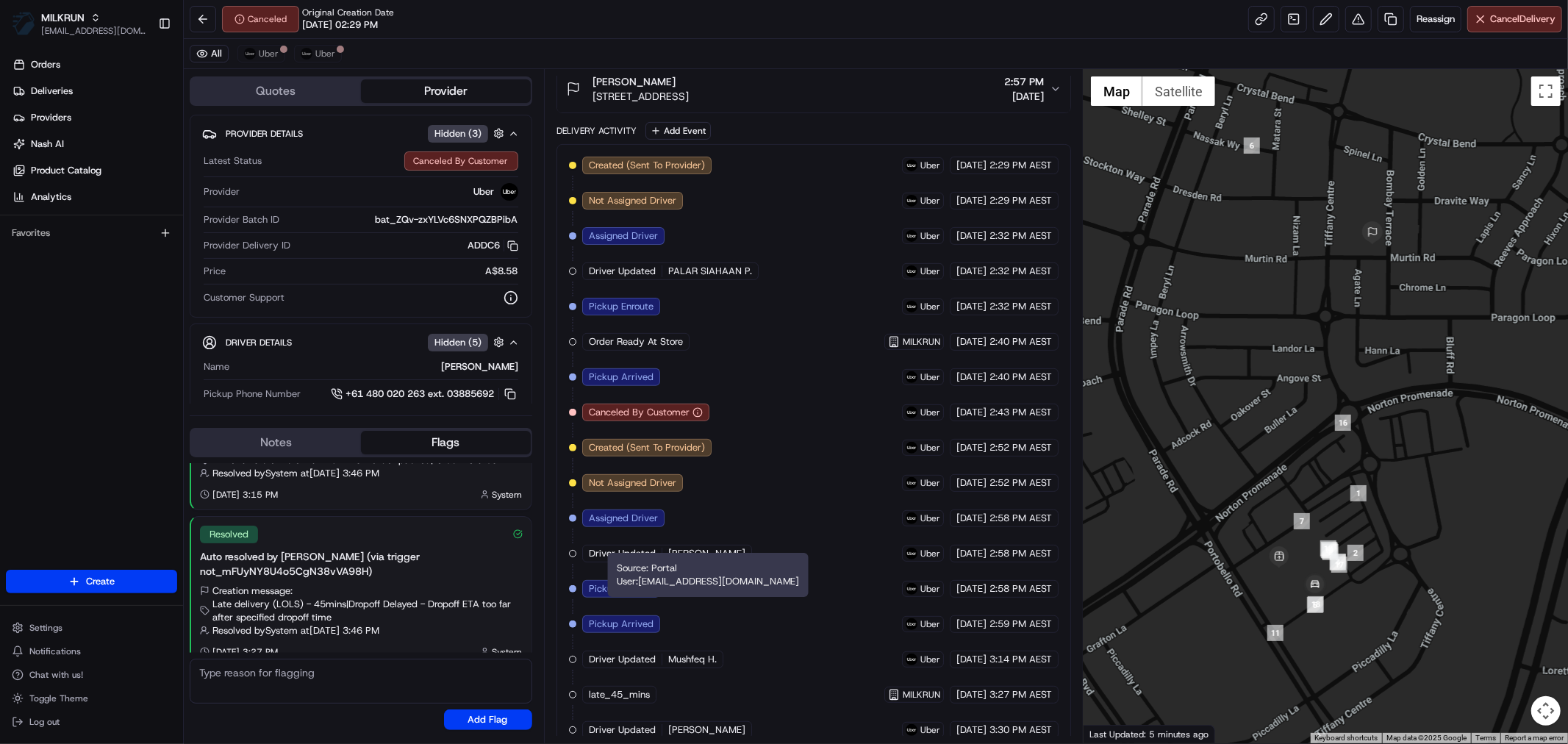
scroll to position [392, 0]
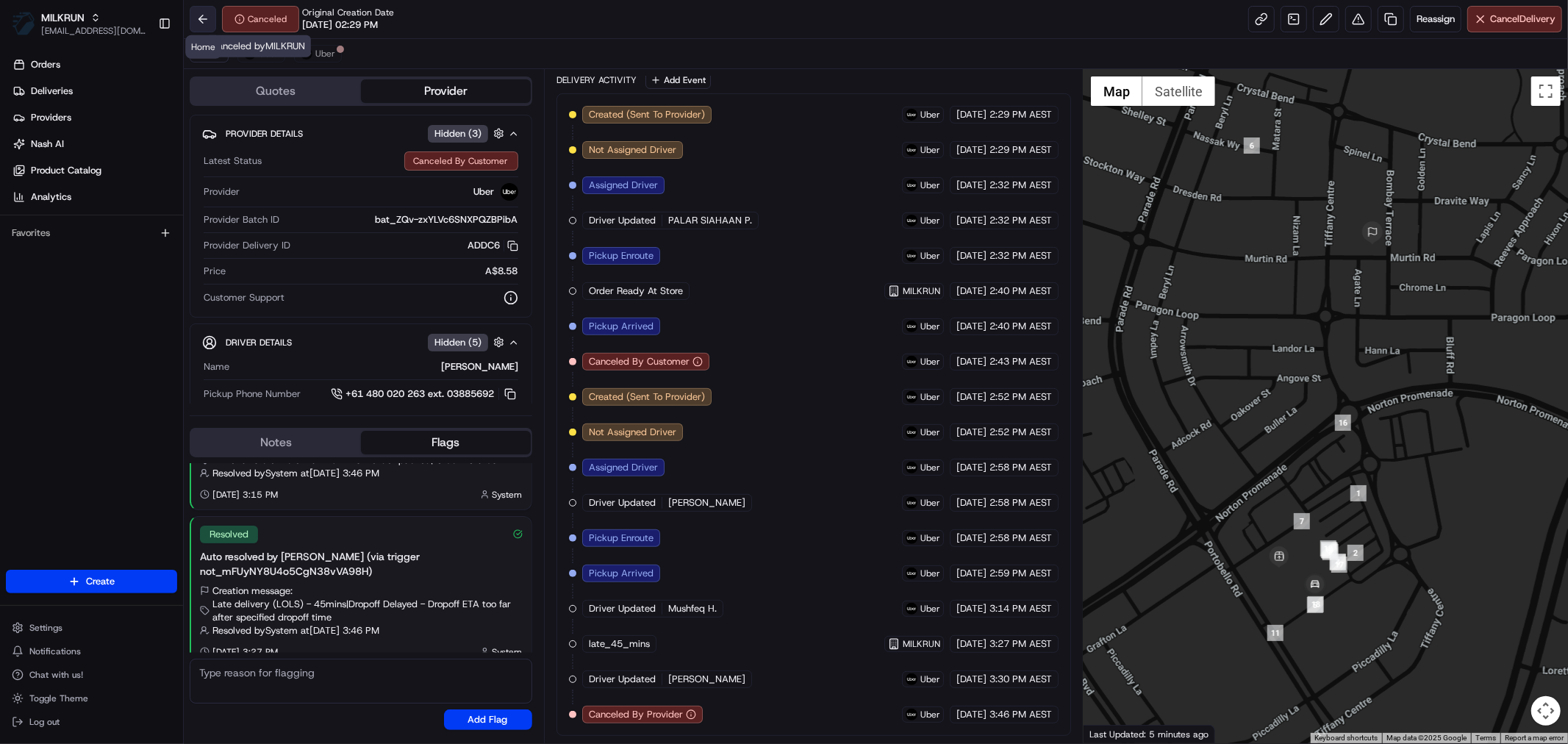
click at [208, 22] on button at bounding box center [202, 19] width 27 height 27
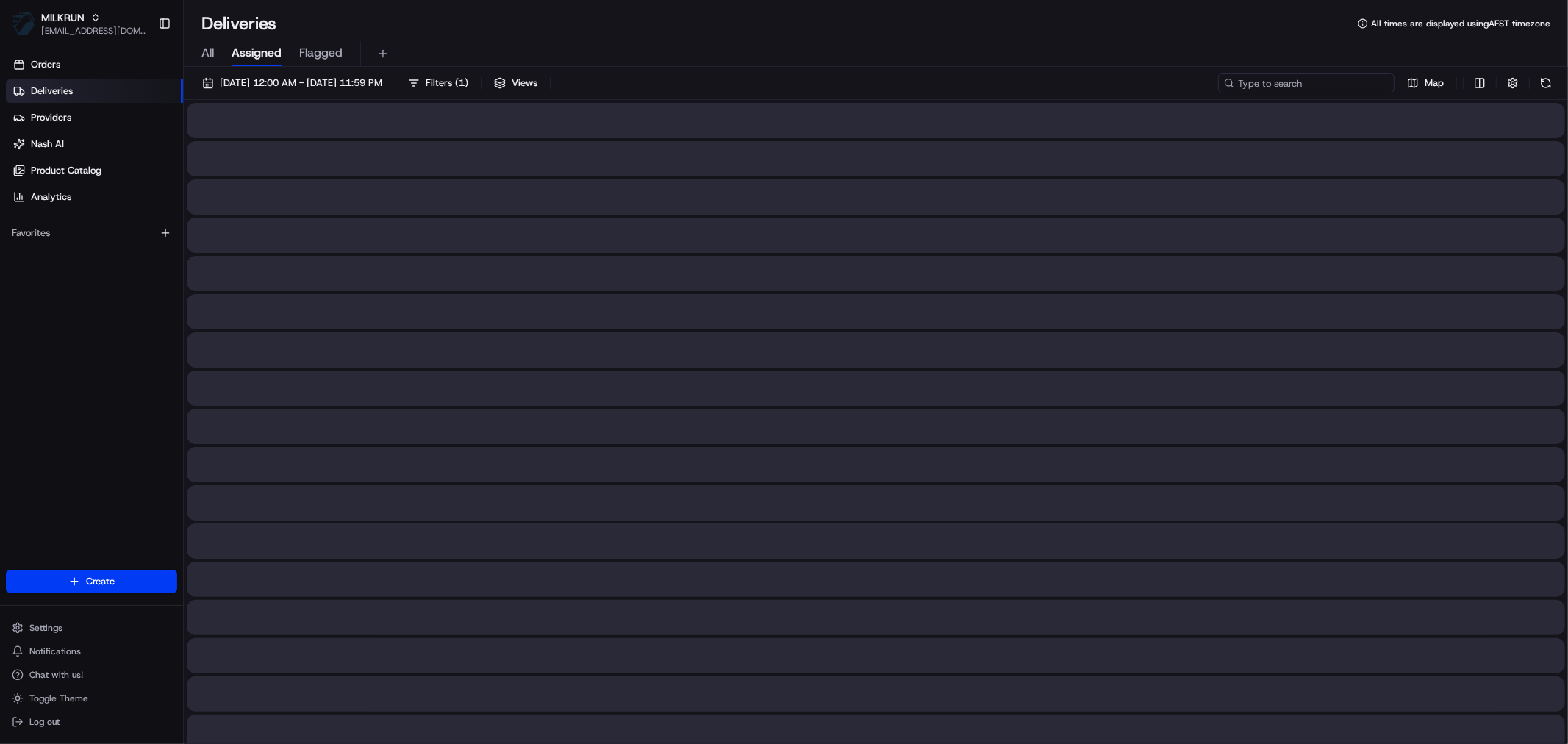
click at [1313, 82] on input at bounding box center [1307, 83] width 176 height 21
paste input "Shae Carroll"
type input "Shae Carroll"
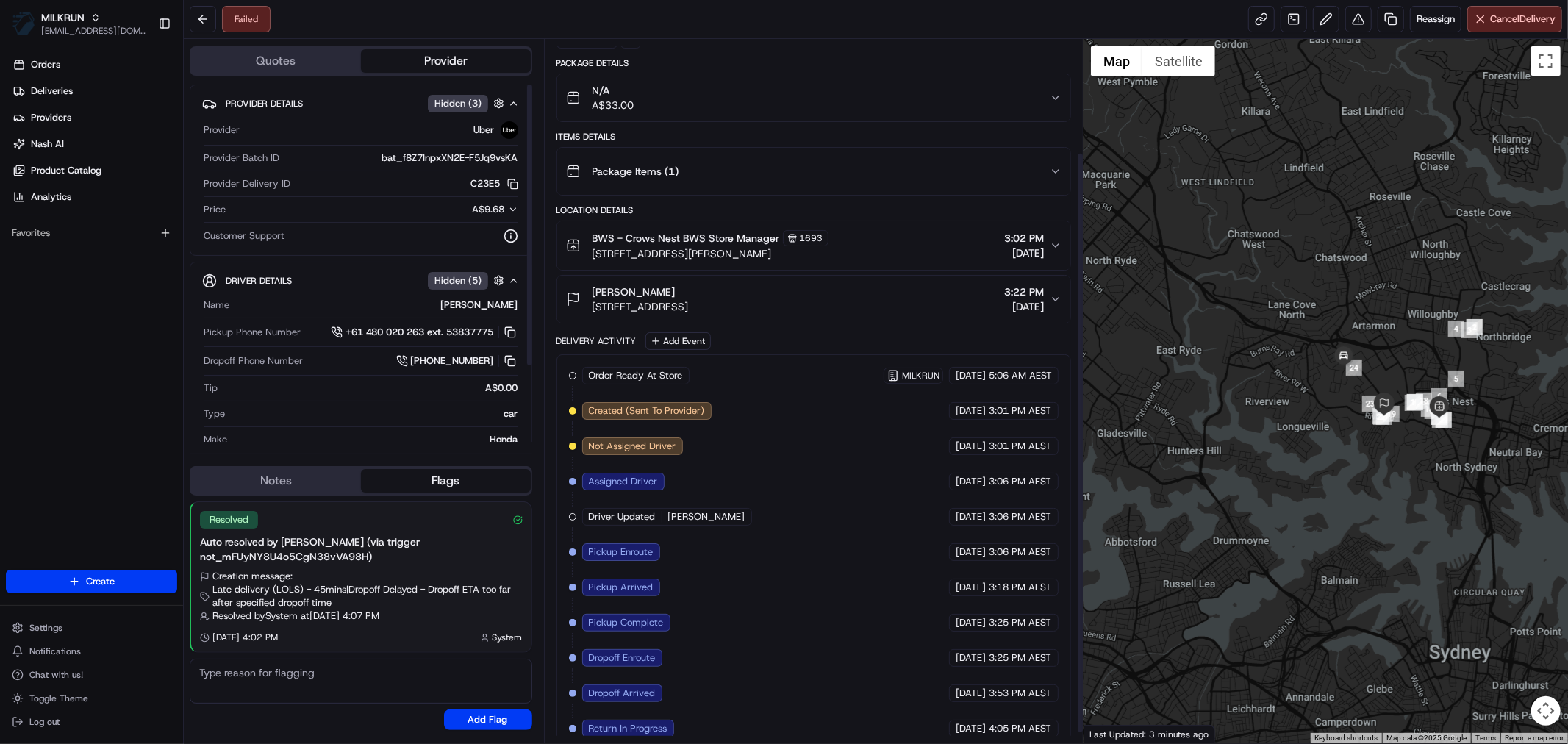
scroll to position [150, 0]
